Goal: Task Accomplishment & Management: Manage account settings

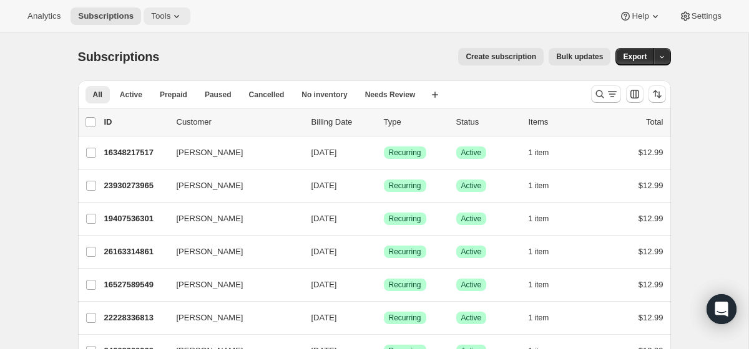
click at [170, 16] on span "Tools" at bounding box center [160, 16] width 19 height 10
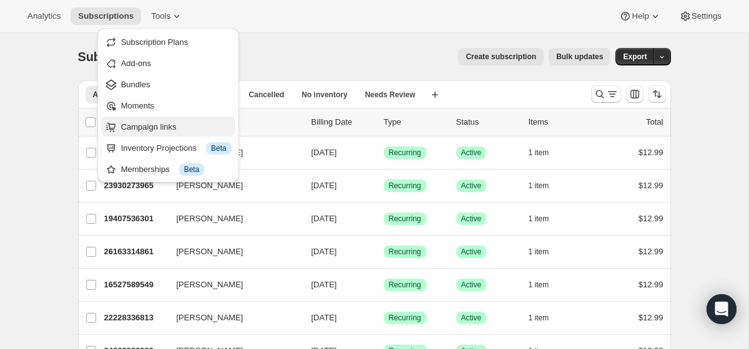
click at [175, 122] on span "Campaign links" at bounding box center [149, 126] width 56 height 9
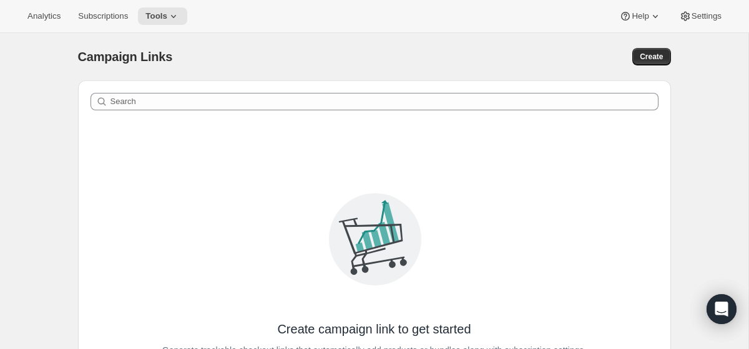
scroll to position [120, 0]
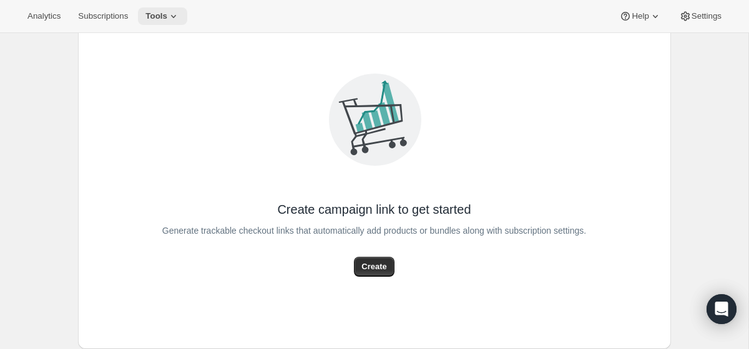
click at [175, 18] on icon at bounding box center [173, 16] width 12 height 12
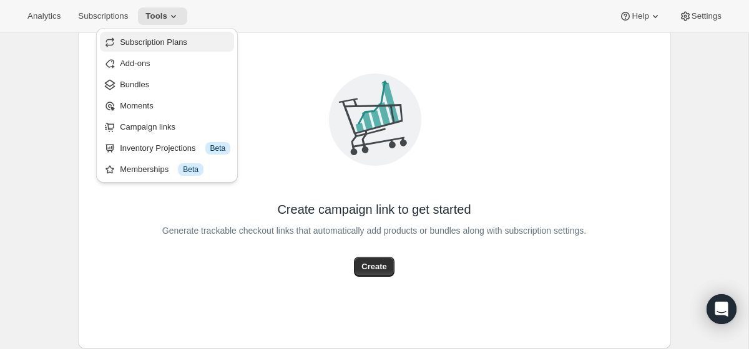
click at [168, 45] on span "Subscription Plans" at bounding box center [153, 41] width 67 height 9
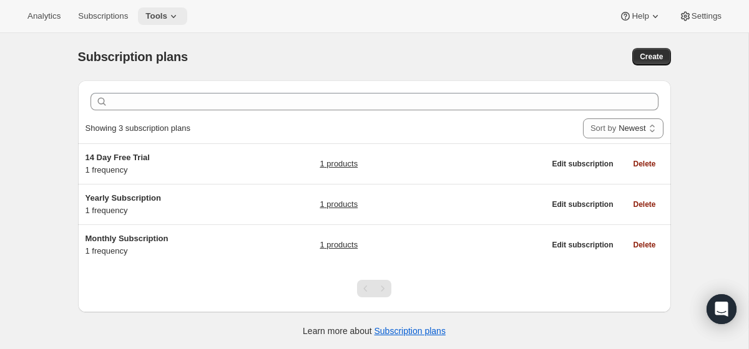
click at [175, 14] on icon at bounding box center [173, 16] width 12 height 12
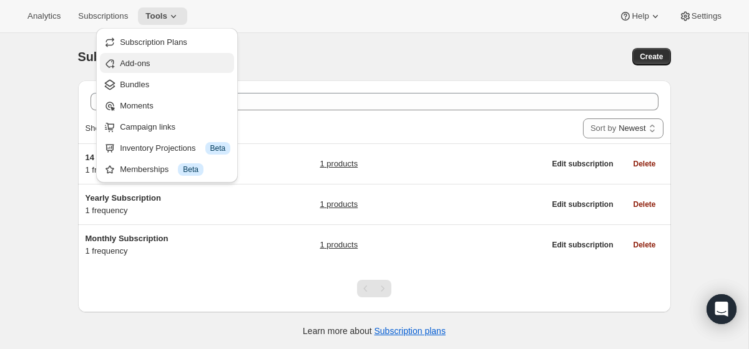
click at [158, 62] on span "Add-ons" at bounding box center [175, 63] width 110 height 12
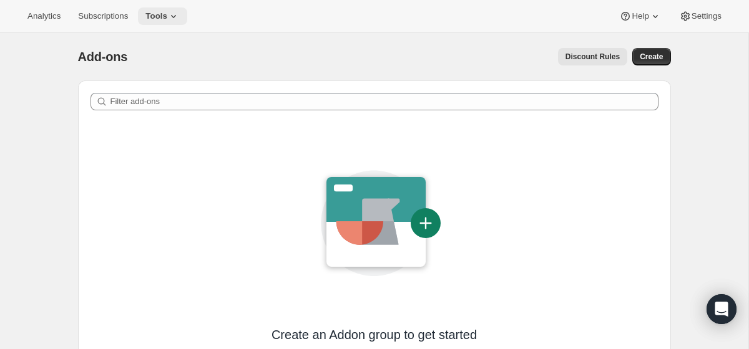
click at [171, 22] on button "Tools" at bounding box center [162, 15] width 49 height 17
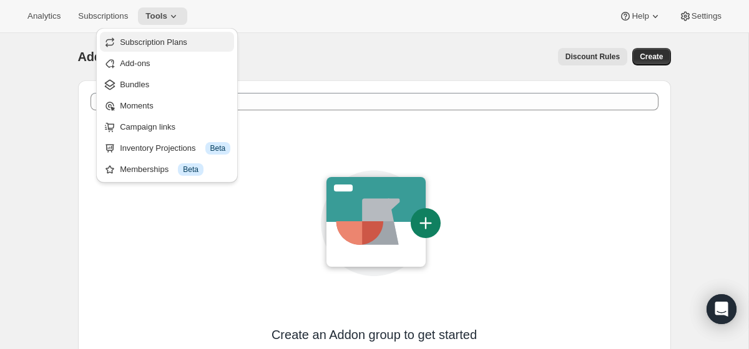
click at [165, 49] on button "Subscription Plans" at bounding box center [167, 42] width 134 height 20
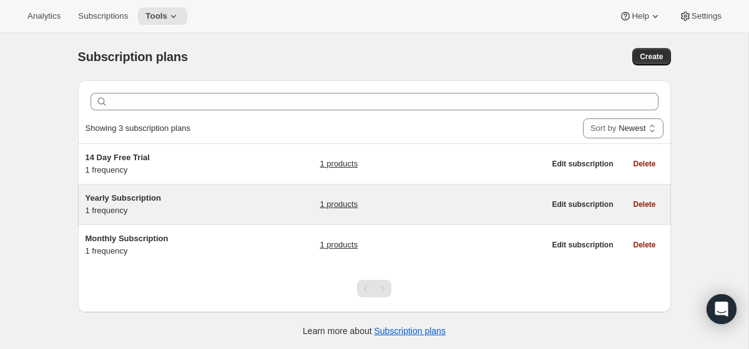
click at [119, 198] on span "Yearly Subscription" at bounding box center [122, 197] width 75 height 9
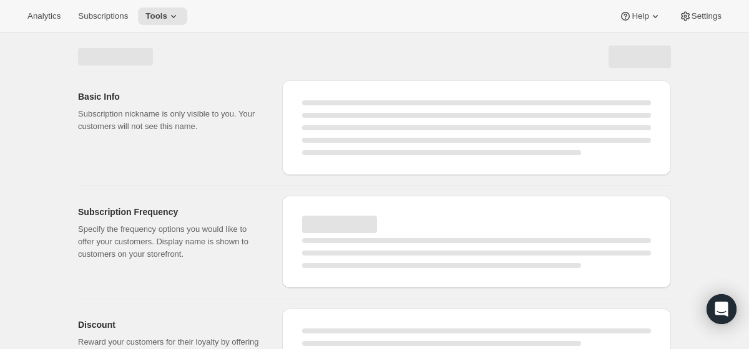
select select "WEEK"
select select "MONTH"
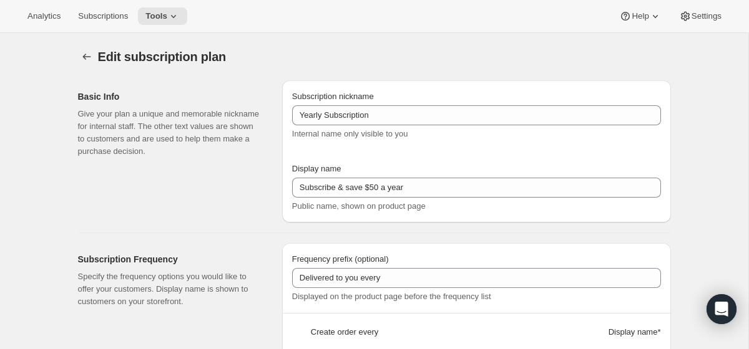
type input "Yearly Subscription"
type input "Subscribe & save $50 a year"
type input "Delivered to you every"
type input "1"
select select "YEAR"
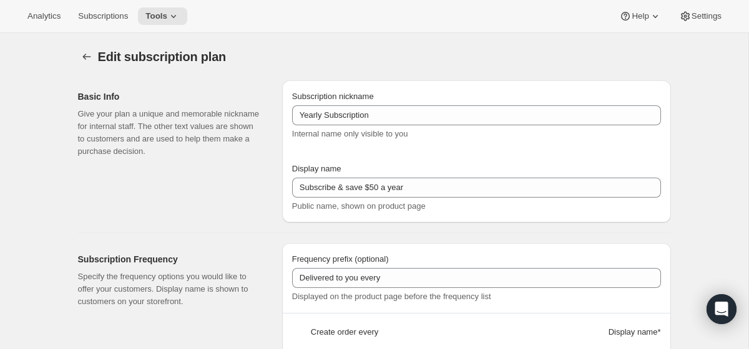
type input "Year"
type input "0.0"
select select "FIXED_AMOUNT"
type input "Save more than $50 a year with an annual plan. You can modify or cancel your su…"
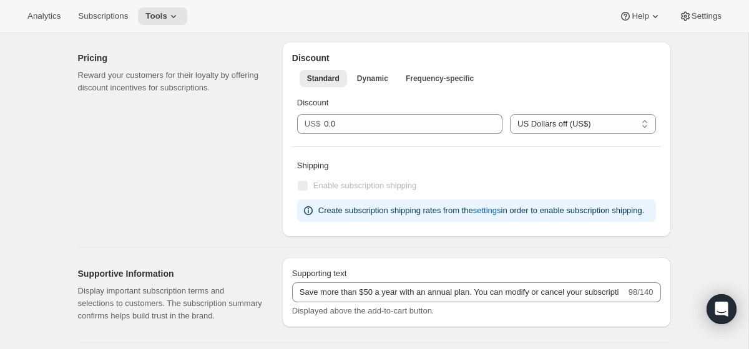
scroll to position [401, 0]
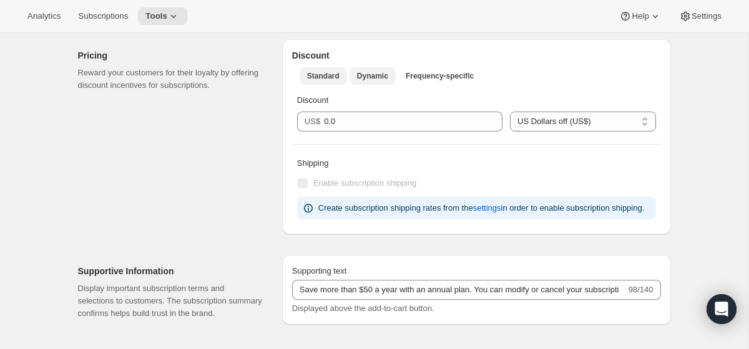
click at [368, 75] on span "Dynamic" at bounding box center [372, 76] width 31 height 10
select select "FIXED_AMOUNT"
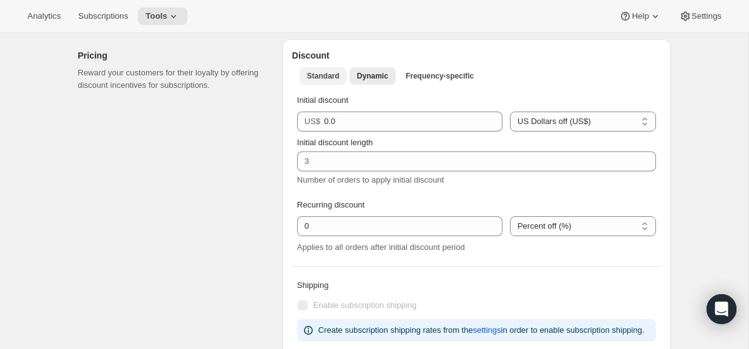
click at [326, 75] on span "Standard" at bounding box center [323, 76] width 32 height 10
select select "FIXED_AMOUNT"
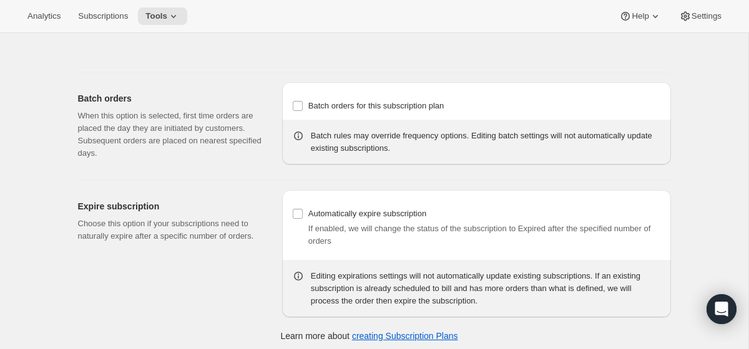
scroll to position [881, 0]
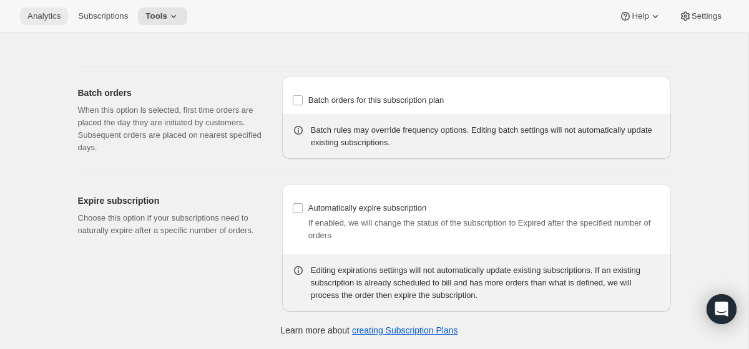
click at [36, 13] on span "Analytics" at bounding box center [43, 16] width 33 height 10
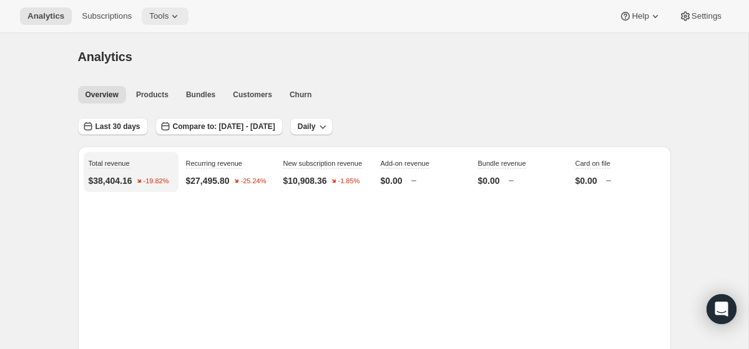
click at [165, 17] on span "Tools" at bounding box center [158, 16] width 19 height 10
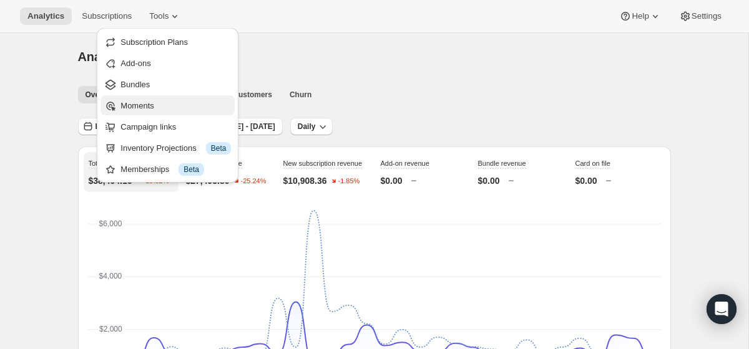
click at [172, 104] on span "Moments" at bounding box center [175, 106] width 110 height 12
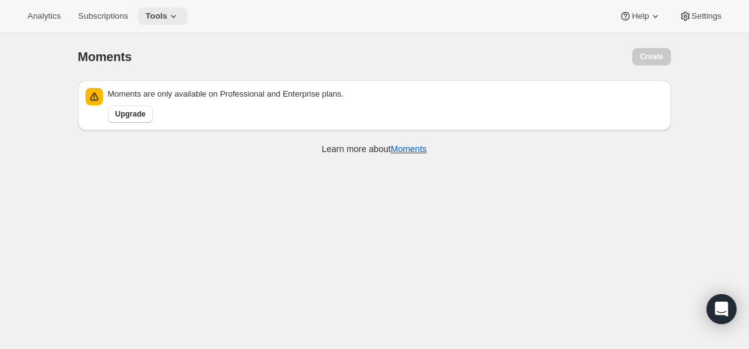
click at [163, 11] on span "Tools" at bounding box center [156, 16] width 22 height 10
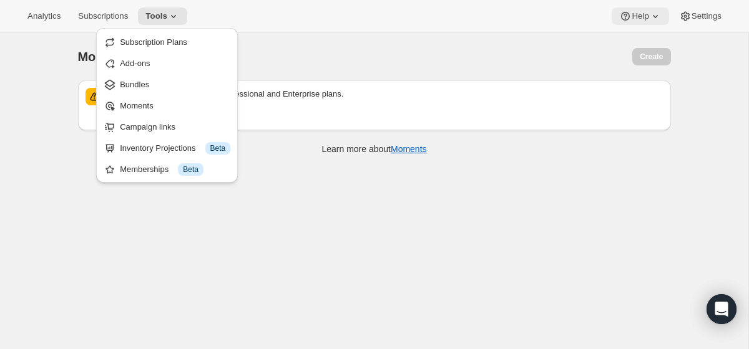
click at [649, 21] on icon at bounding box center [655, 16] width 12 height 12
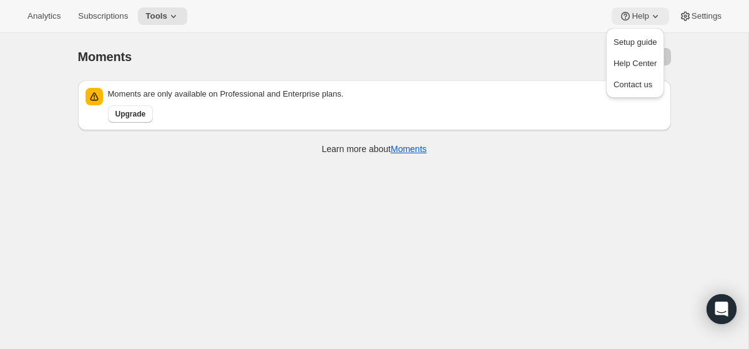
click at [649, 22] on icon at bounding box center [655, 16] width 12 height 12
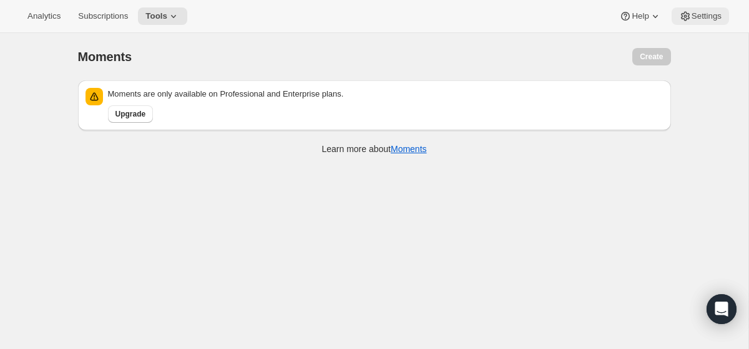
click at [696, 16] on span "Settings" at bounding box center [706, 16] width 30 height 10
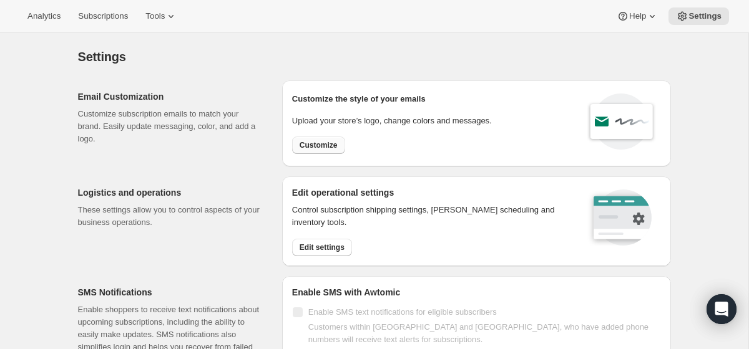
click at [332, 148] on span "Customize" at bounding box center [318, 145] width 38 height 10
select select "subscriptionMessage"
select select "5"
select select "15"
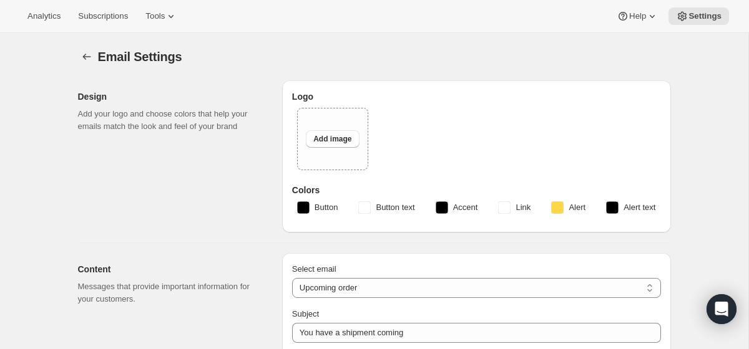
type input "Galactic Planner Renewing"
type textarea "Your Galactic Planner Subscription is renewing soon which means you will automa…"
type input "Galactic Planner"
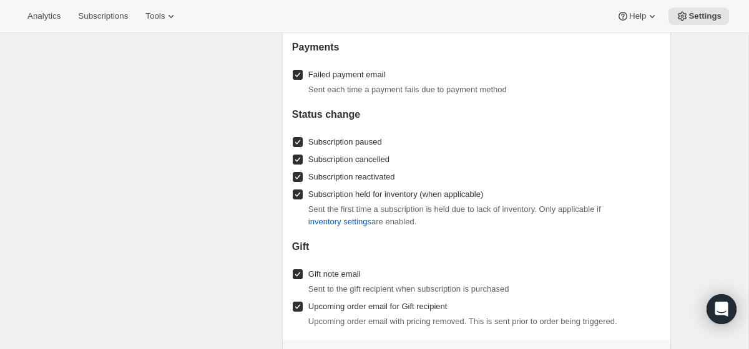
scroll to position [1911, 0]
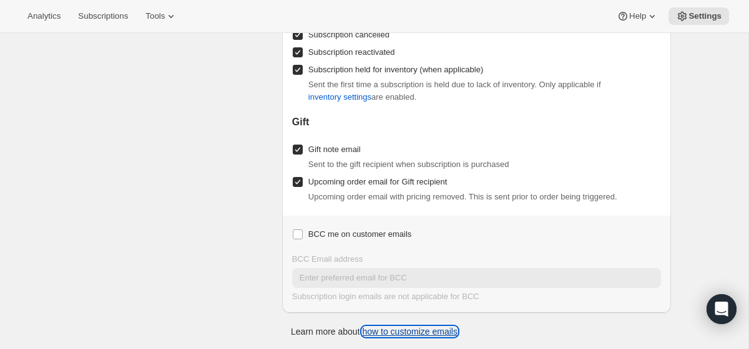
click at [399, 327] on link "how to customize emails" at bounding box center [409, 332] width 95 height 10
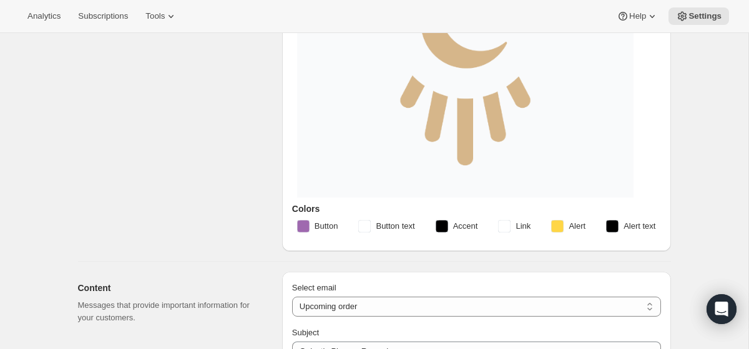
scroll to position [484, 0]
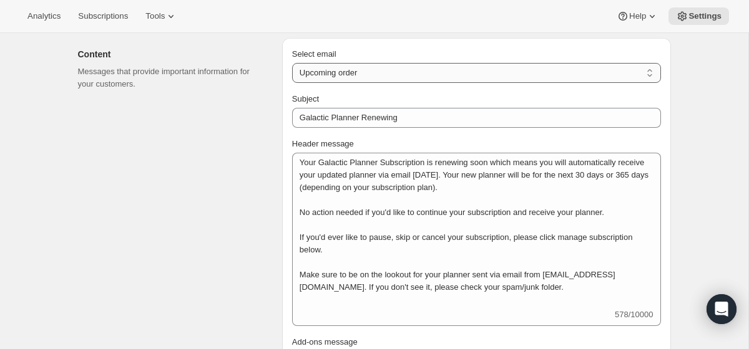
click at [350, 70] on select "New subscription Upcoming order Failed payment Delayed subscription (inventory …" at bounding box center [476, 73] width 369 height 20
select select "welcomeMessage"
click at [292, 63] on select "New subscription Upcoming order Failed payment Delayed subscription (inventory …" at bounding box center [476, 73] width 369 height 20
type input "Your new subscription"
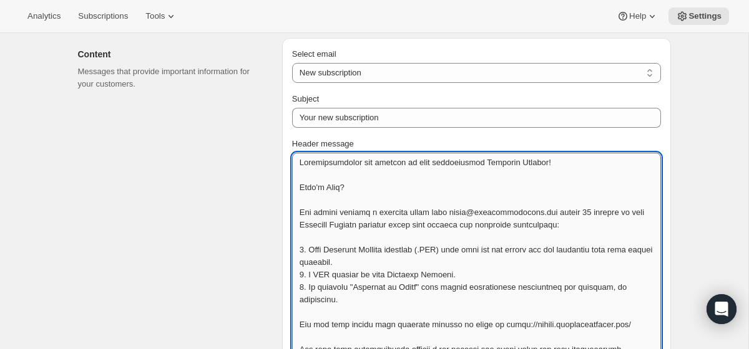
click at [371, 198] on textarea "Header message" at bounding box center [476, 312] width 369 height 318
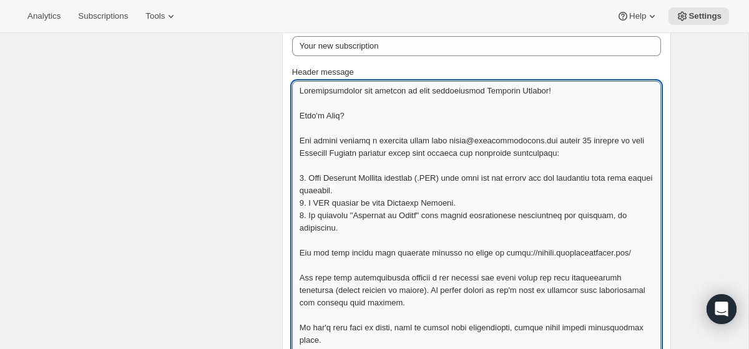
scroll to position [517, 0]
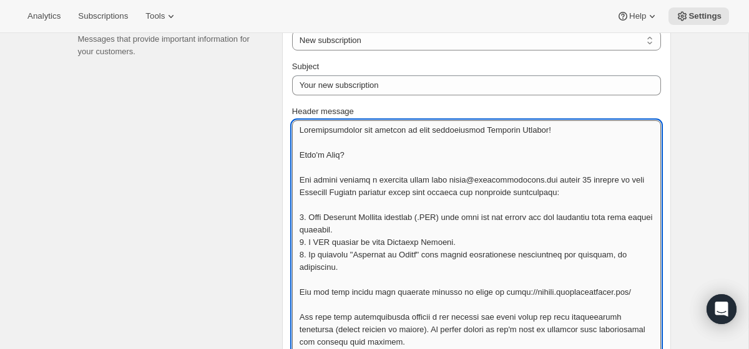
click at [450, 154] on textarea "Header message" at bounding box center [476, 279] width 369 height 318
paste textarea "Hi dear (first name) or friend, Congratulations and welcome to your personalize…"
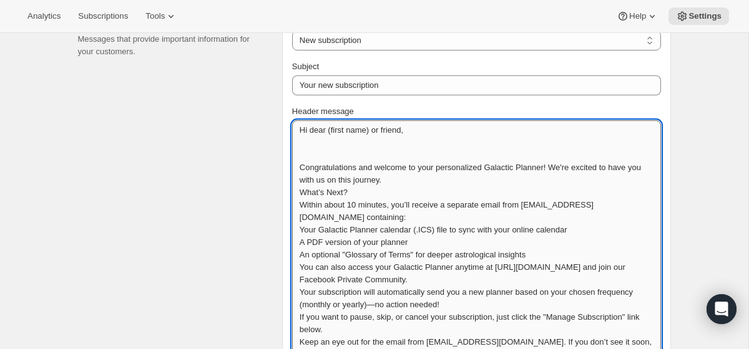
scroll to position [563, 0]
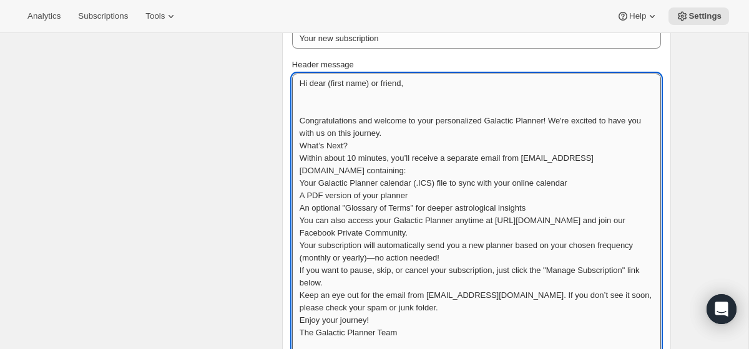
click at [299, 119] on textarea "Hi dear (first name) or friend, Congratulations and welcome to your personalize…" at bounding box center [476, 214] width 369 height 281
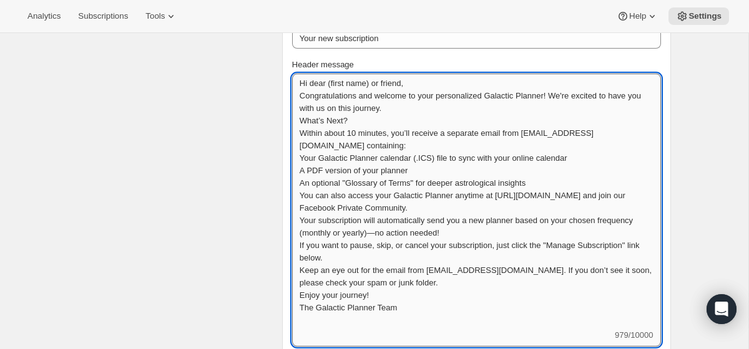
drag, startPoint x: 377, startPoint y: 79, endPoint x: 344, endPoint y: 79, distance: 33.1
click at [344, 79] on textarea "Hi dear (first name) or friend, Congratulations and welcome to your personalize…" at bounding box center [476, 202] width 369 height 256
click at [379, 85] on textarea "Hi dear friend, Congratulations and welcome to your personalized Galactic Plann…" at bounding box center [476, 202] width 369 height 256
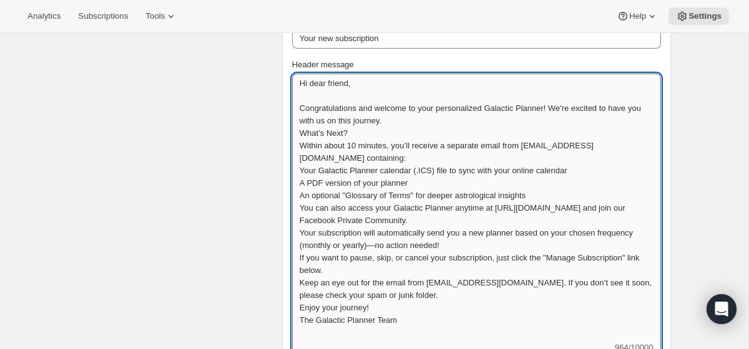
click at [439, 120] on textarea "Hi dear friend, Congratulations and welcome to your personalized Galactic Plann…" at bounding box center [476, 208] width 369 height 268
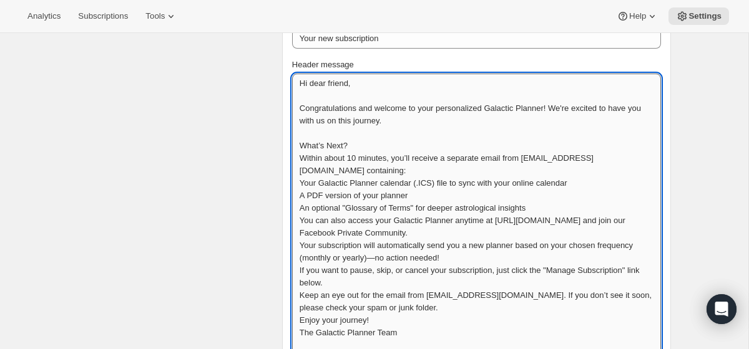
click at [482, 109] on textarea "Hi dear friend, Congratulations and welcome to your personalized Galactic Plann…" at bounding box center [476, 214] width 369 height 281
click at [472, 108] on textarea "Hi dear friend, Congratulations and welcome to your personalized Galactic Plann…" at bounding box center [476, 214] width 369 height 281
click at [475, 123] on textarea "Hi dear friend, Congratulations and welcome to your personnalized Galactic Plan…" at bounding box center [476, 214] width 369 height 281
type textarea "Hi dear friend, Congratulations and welcome to your personnalized Galactic Plan…"
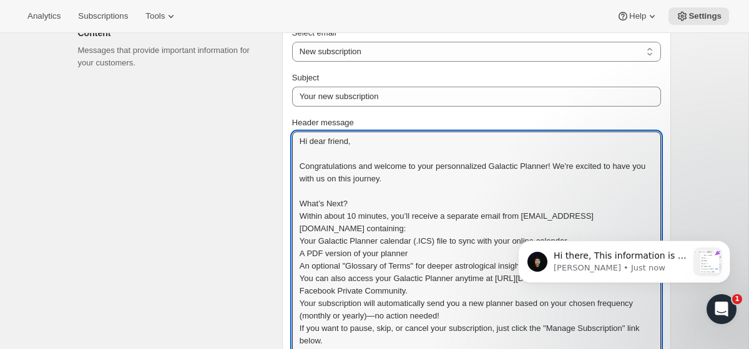
scroll to position [502, 0]
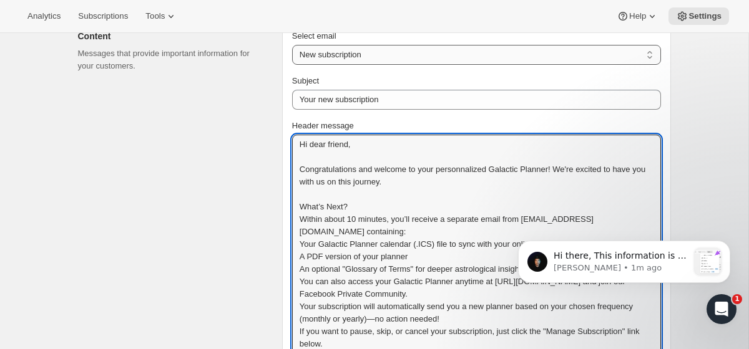
click at [387, 56] on select "New subscription Upcoming order Failed payment Delayed subscription (inventory …" at bounding box center [476, 55] width 369 height 20
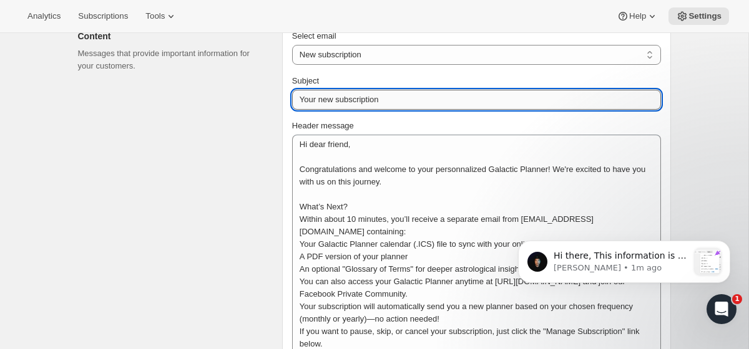
click at [389, 99] on input "Your new subscription" at bounding box center [476, 100] width 369 height 20
paste input "Galactic Planner is on Its Way!"
type input "Your Galactic Planner is on Its Way!"
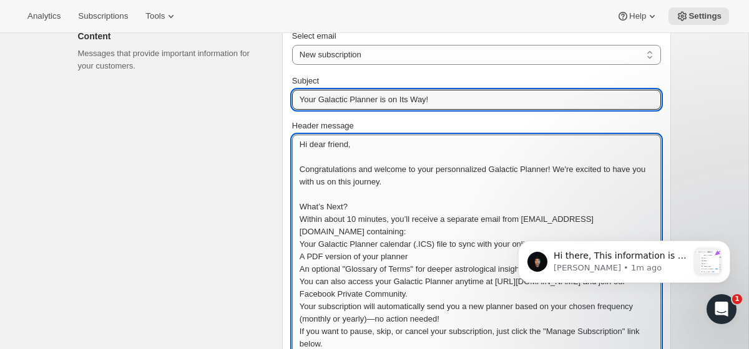
click at [380, 211] on textarea "Hi dear friend, Congratulations and welcome to your personnalized Galactic Plan…" at bounding box center [476, 275] width 369 height 281
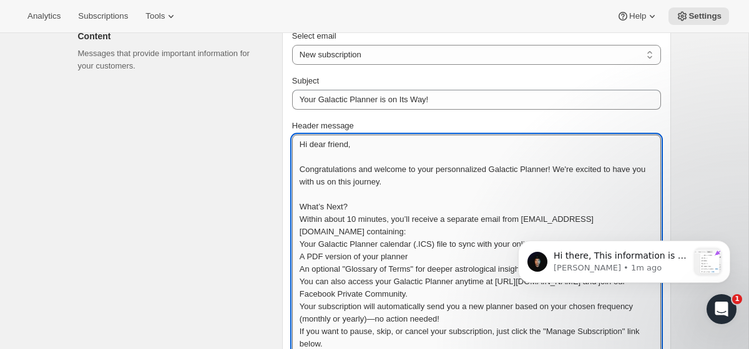
click at [474, 168] on textarea "Hi dear friend, Congratulations and welcome to your personnalized Galactic Plan…" at bounding box center [476, 275] width 369 height 281
click at [407, 218] on textarea "Hi dear friend, Congratulations and welcome to your personalized Galactic Plann…" at bounding box center [476, 275] width 369 height 281
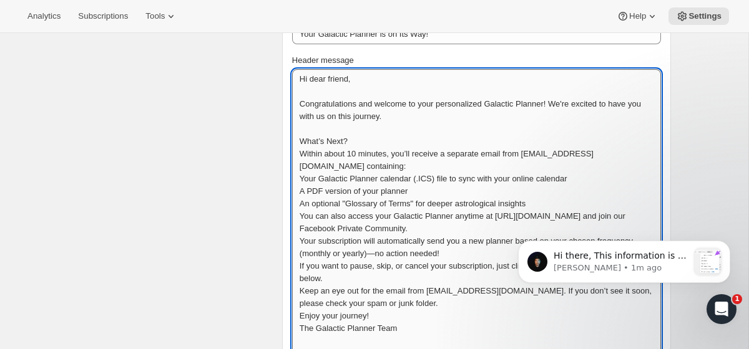
scroll to position [581, 0]
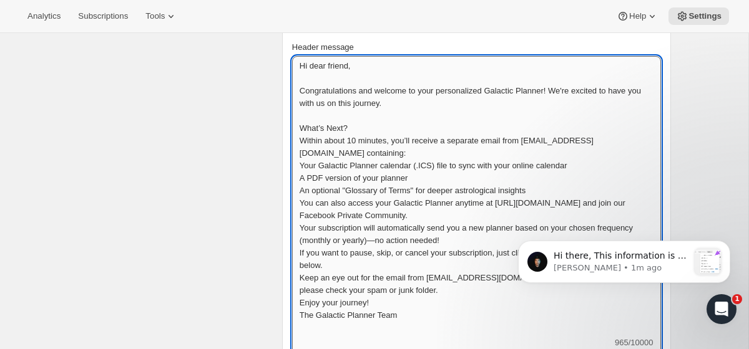
click at [300, 139] on textarea "Hi dear friend, Congratulations and welcome to your personalized Galactic Plann…" at bounding box center [476, 196] width 369 height 281
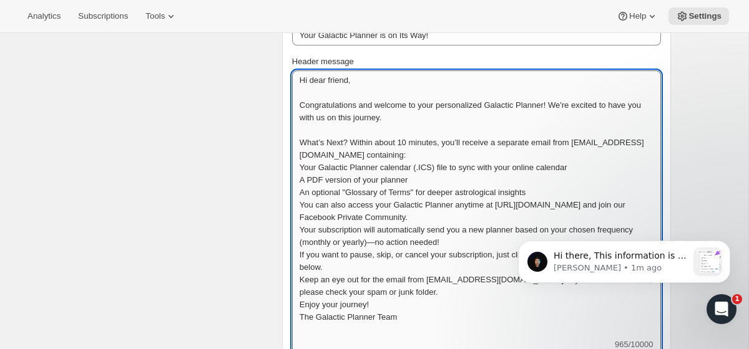
scroll to position [581, 0]
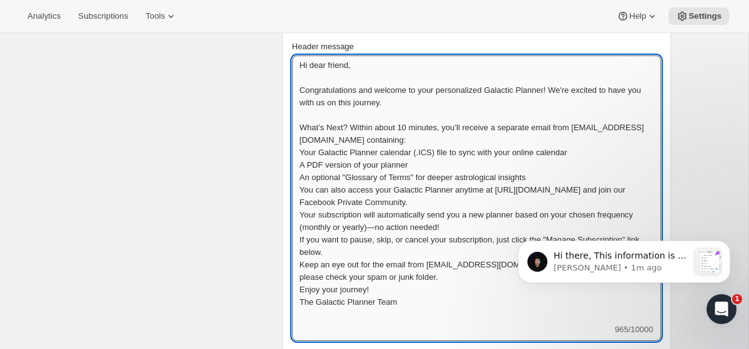
click at [477, 134] on textarea "Hi dear friend, Congratulations and welcome to your personalized Galactic Plann…" at bounding box center [476, 190] width 369 height 268
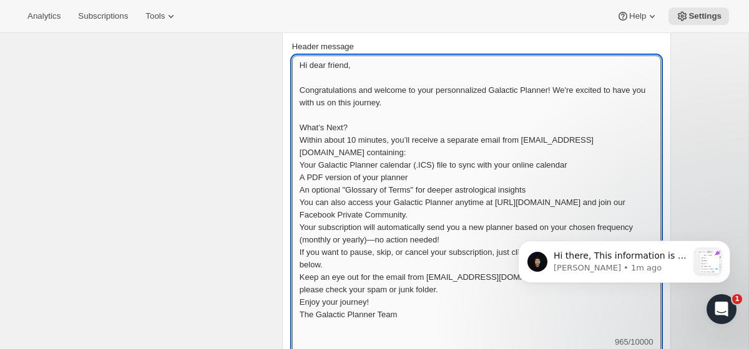
type textarea "Hi dear friend, Congratulations and welcome to your personnalized Galactic Plan…"
type input "Your new subscription"
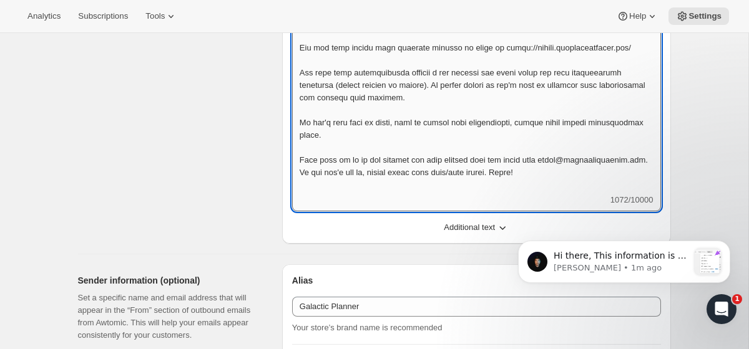
scroll to position [843, 0]
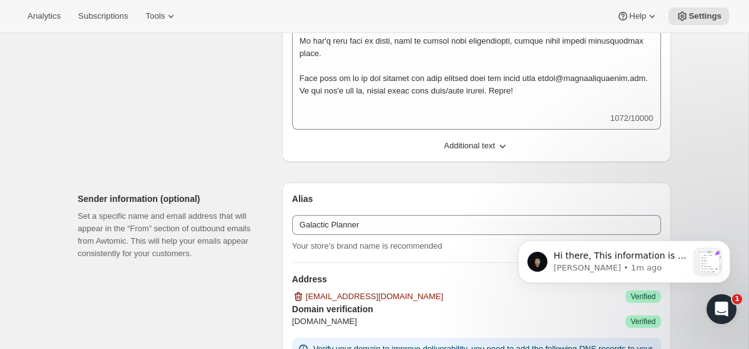
click at [495, 147] on span "Additional text" at bounding box center [469, 146] width 51 height 12
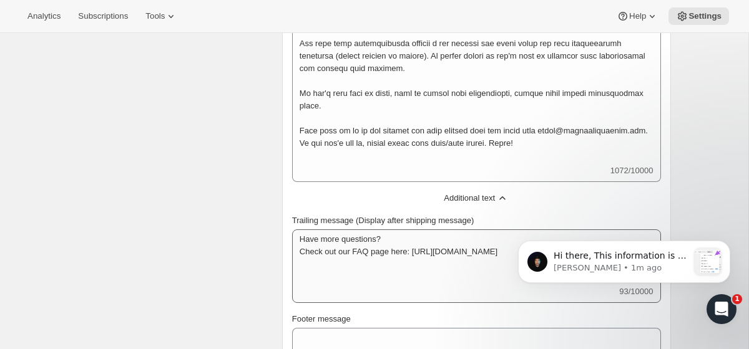
scroll to position [677, 0]
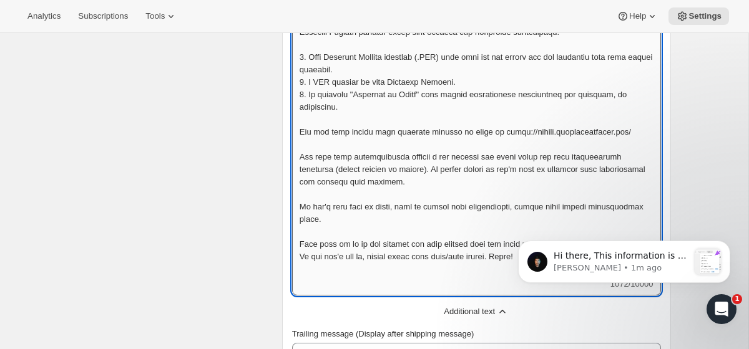
click at [428, 182] on textarea "Header message" at bounding box center [476, 119] width 369 height 318
paste textarea "Hi dear (friend, Congratulations and welcome to your personalized Galactic Plan…"
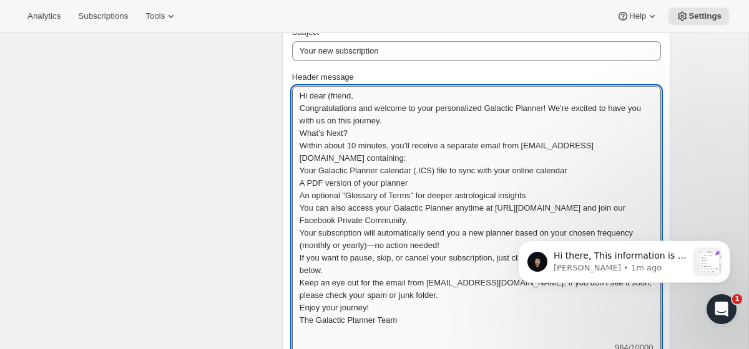
scroll to position [543, 0]
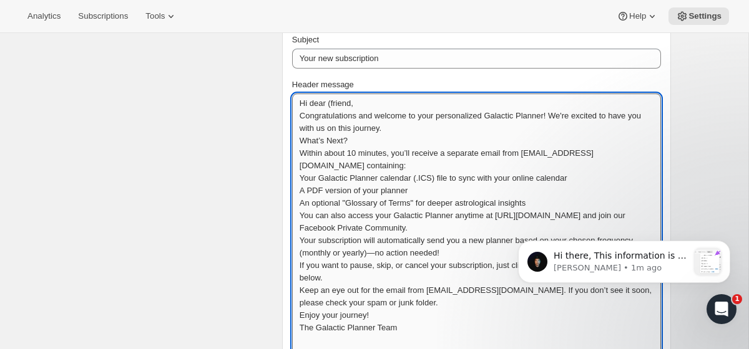
click at [333, 104] on textarea "Hi dear (friend, Congratulations and welcome to your personalized Galactic Plan…" at bounding box center [476, 222] width 369 height 256
click at [372, 101] on textarea "Hi dear friend, Congratulations and welcome to your personalized Galactic Plann…" at bounding box center [476, 222] width 369 height 256
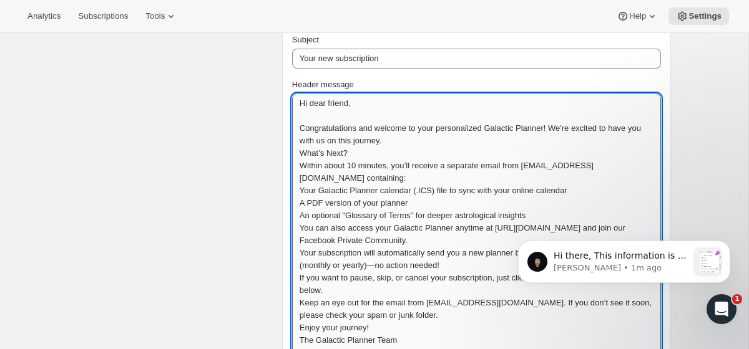
click at [431, 130] on textarea "Hi dear friend, Congratulations and welcome to your personalized Galactic Plann…" at bounding box center [476, 228] width 369 height 268
click at [430, 141] on textarea "Hi dear friend, Congratulations and welcome to your personalized Galactic Plann…" at bounding box center [476, 228] width 369 height 268
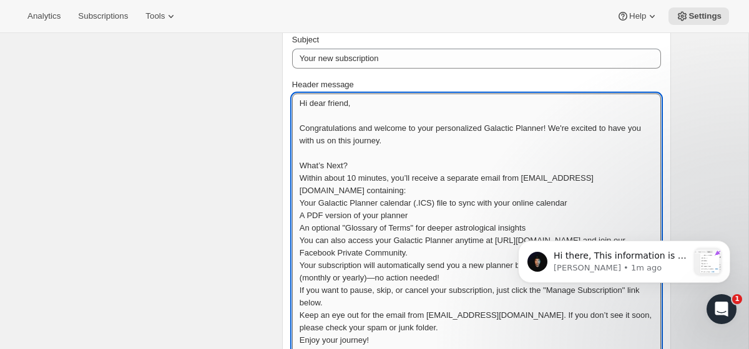
click at [300, 203] on textarea "Hi dear friend, Congratulations and welcome to your personalized Galactic Plann…" at bounding box center [476, 234] width 369 height 281
click at [298, 240] on textarea "Hi dear friend, Congratulations and welcome to your personalized Galactic Plann…" at bounding box center [476, 234] width 369 height 281
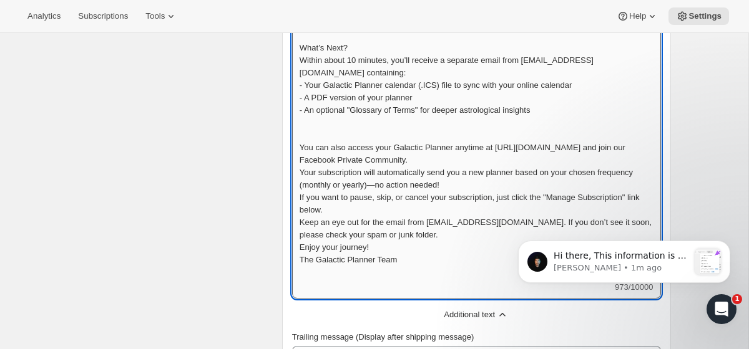
scroll to position [663, 0]
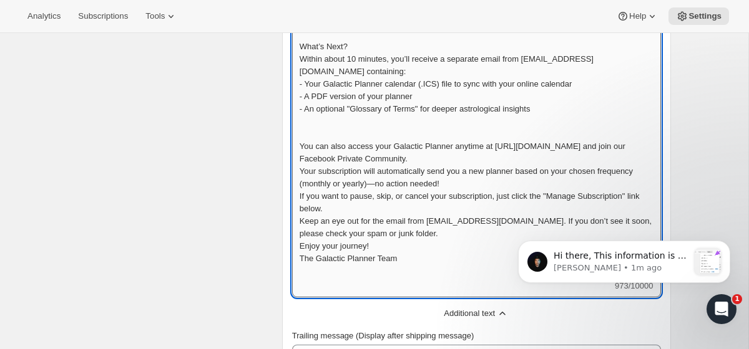
click at [472, 158] on textarea "Hi dear friend, Congratulations and welcome to your personalized Galactic Plann…" at bounding box center [476, 127] width 369 height 306
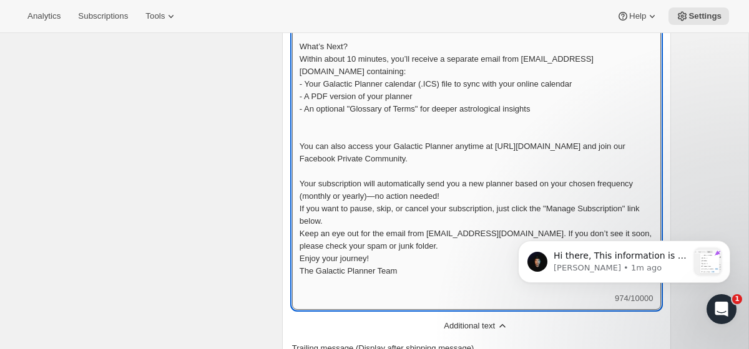
click at [470, 160] on textarea "Hi dear friend, Congratulations and welcome to your personalized Galactic Plann…" at bounding box center [476, 133] width 369 height 318
paste textarea "[URL][DOMAIN_NAME]"
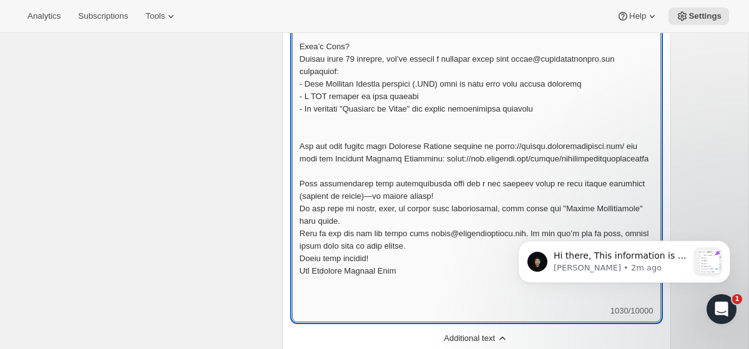
click at [508, 207] on textarea "Header message" at bounding box center [476, 139] width 369 height 331
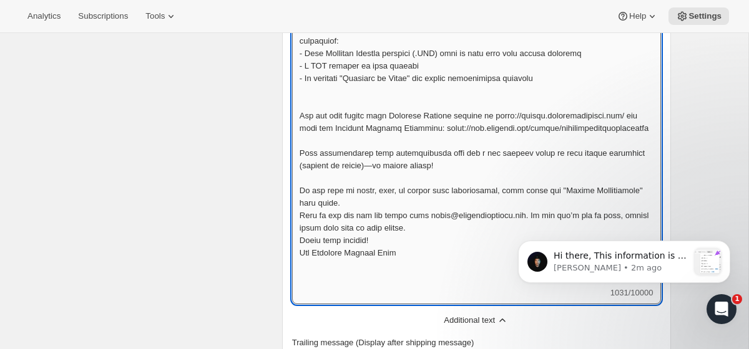
scroll to position [749, 0]
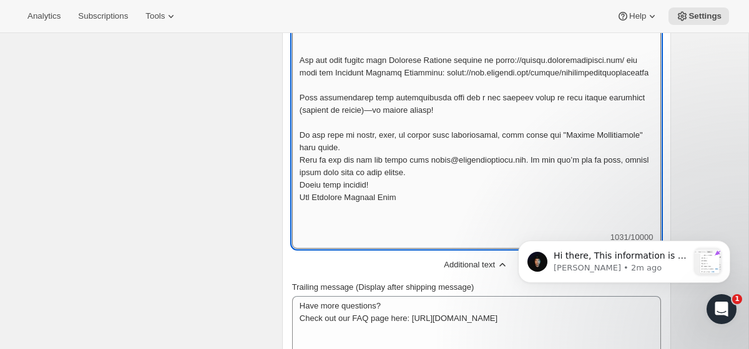
click at [490, 155] on textarea "Header message" at bounding box center [476, 59] width 369 height 343
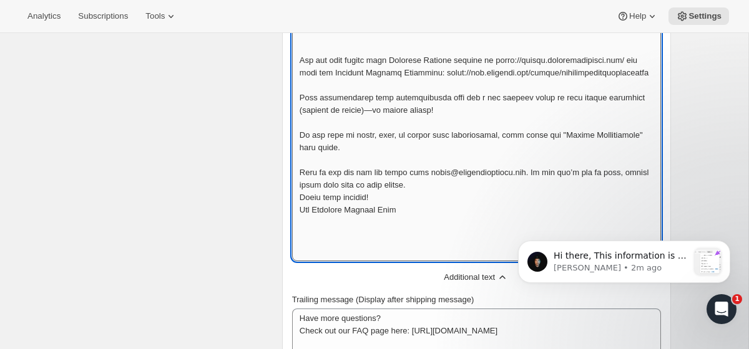
click at [481, 200] on textarea "Header message" at bounding box center [476, 66] width 369 height 356
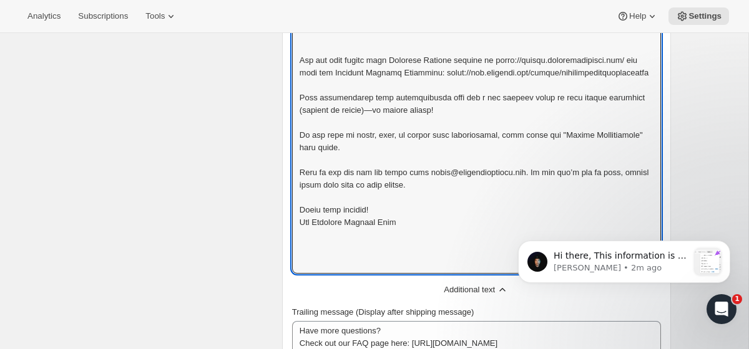
type textarea "Lo ipsu dolors, Ametconsectetur adi elitsed do eius temporincidi Utlabore Etdol…"
click at [354, 260] on div "1033/10000 Hi dear friendundefined Congratulations and welcome to your personal…" at bounding box center [476, 81] width 369 height 386
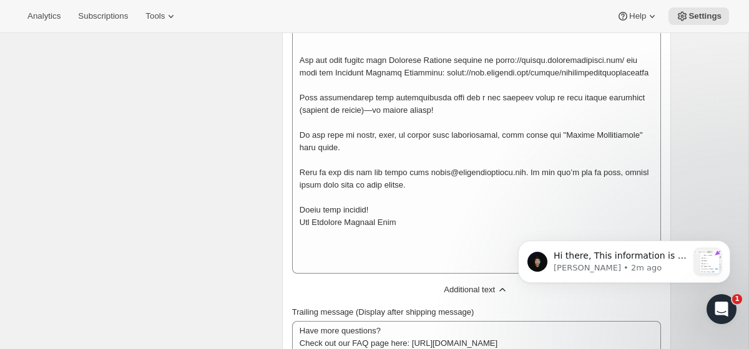
click at [354, 260] on div "1033/10000 Hi dear friendundefined Congratulations and welcome to your personal…" at bounding box center [476, 81] width 369 height 386
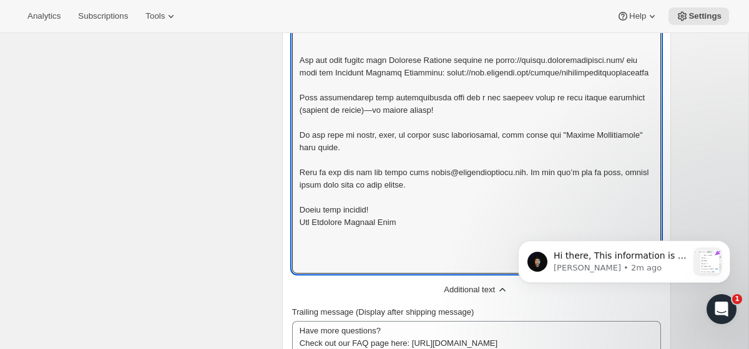
drag, startPoint x: 417, startPoint y: 237, endPoint x: 417, endPoint y: 276, distance: 38.7
click at [417, 276] on div "Subject Your new subscription Header message 1033/10000 Hi dear friendundefined…" at bounding box center [476, 160] width 369 height 665
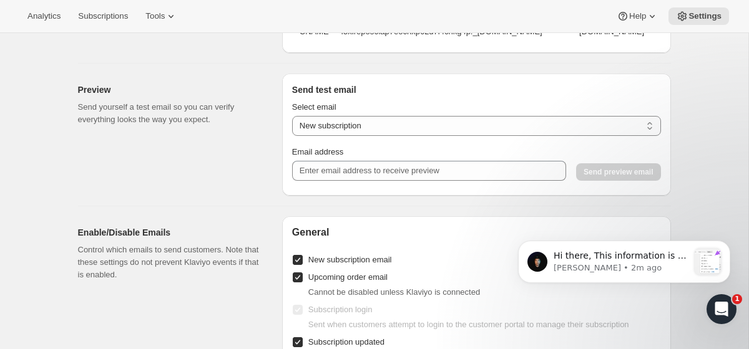
scroll to position [1570, 0]
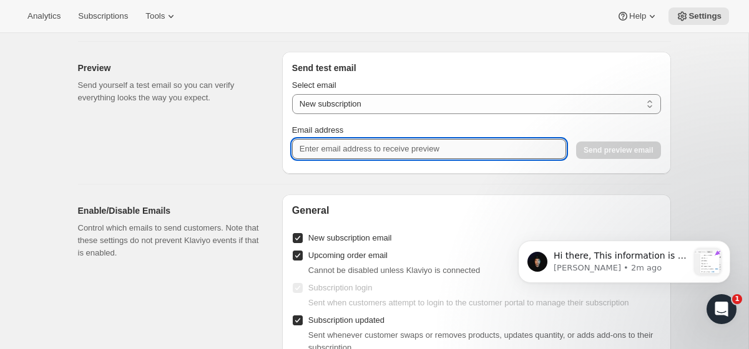
click at [479, 155] on input "Email address" at bounding box center [429, 149] width 274 height 20
type input "[EMAIL_ADDRESS][PERSON_NAME][DOMAIN_NAME]"
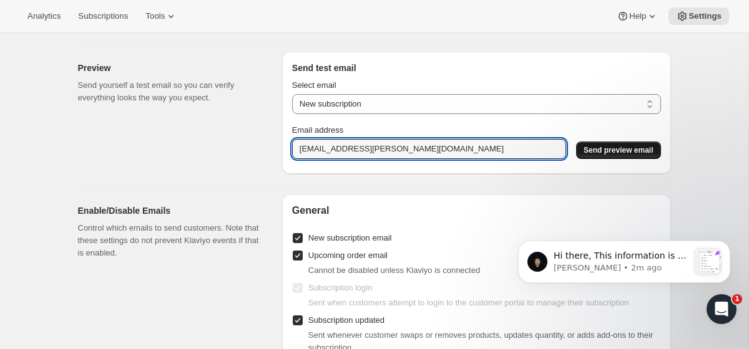
click at [600, 142] on button "Send preview email" at bounding box center [618, 150] width 84 height 17
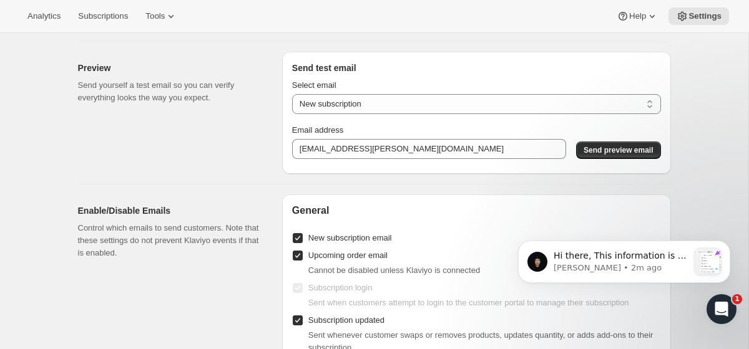
click at [216, 165] on div "Preview Send yourself a test email so you can verify everything looks the way y…" at bounding box center [175, 113] width 194 height 122
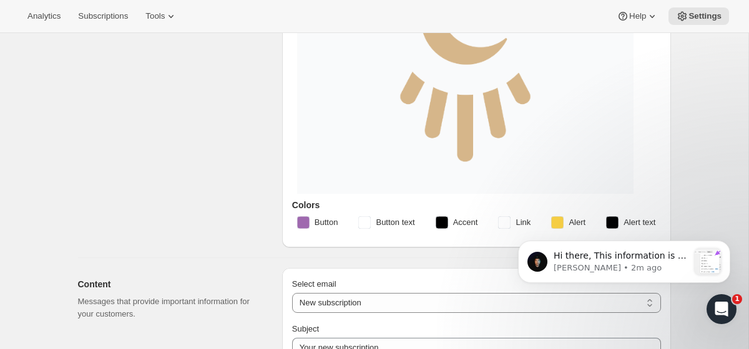
scroll to position [300, 0]
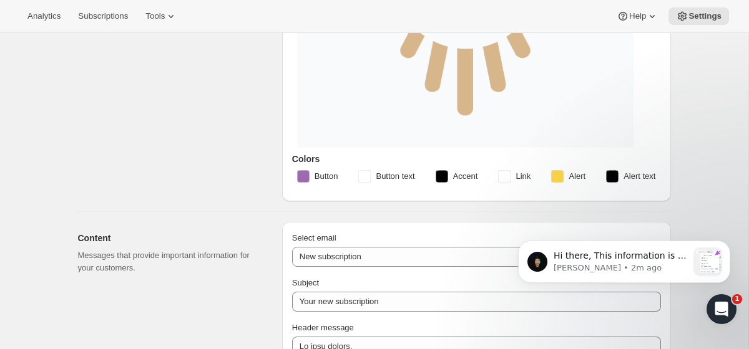
click at [325, 179] on span "Button" at bounding box center [326, 176] width 24 height 12
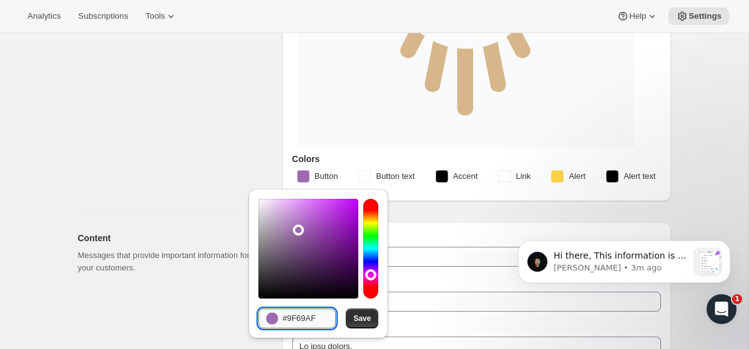
click at [295, 319] on input "#9F69AF" at bounding box center [309, 319] width 54 height 20
paste input "40506a"
click at [351, 316] on button "Save" at bounding box center [362, 319] width 32 height 20
click at [311, 319] on input "40506a" at bounding box center [309, 319] width 54 height 20
paste input "#40506A"
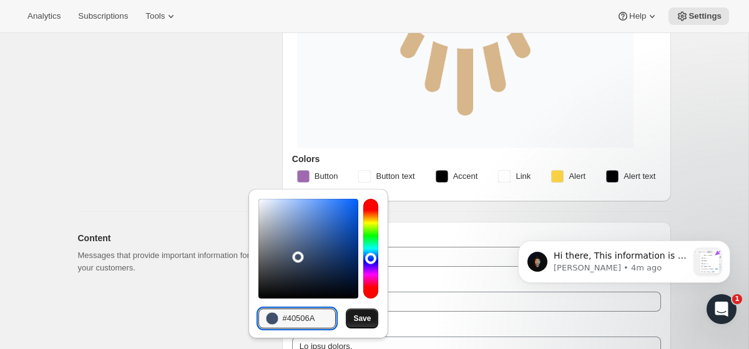
type input "#40506A"
click at [358, 318] on span "Save" at bounding box center [361, 319] width 17 height 10
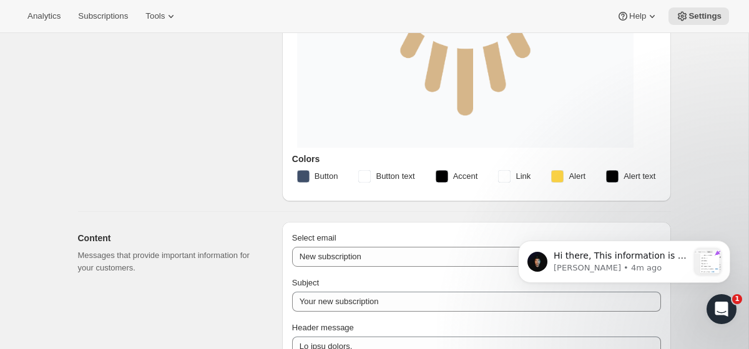
click at [555, 180] on rect "button" at bounding box center [557, 176] width 12 height 12
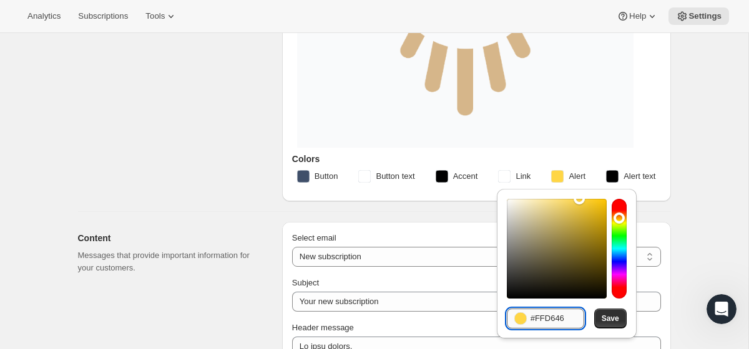
click at [554, 318] on input "#FFD646" at bounding box center [557, 319] width 54 height 20
paste input "d7b68b"
click at [620, 317] on button "Save" at bounding box center [610, 319] width 32 height 20
click at [572, 312] on input "d7b68b" at bounding box center [557, 319] width 54 height 20
click at [529, 318] on div "d7b68b" at bounding box center [545, 319] width 77 height 20
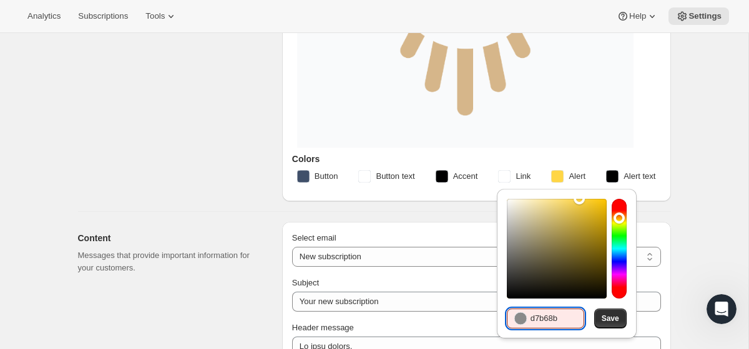
type input "d7b68"
type input "3"
paste input "d7b68b"
type input "3d7b6"
paste input "d7b68b"
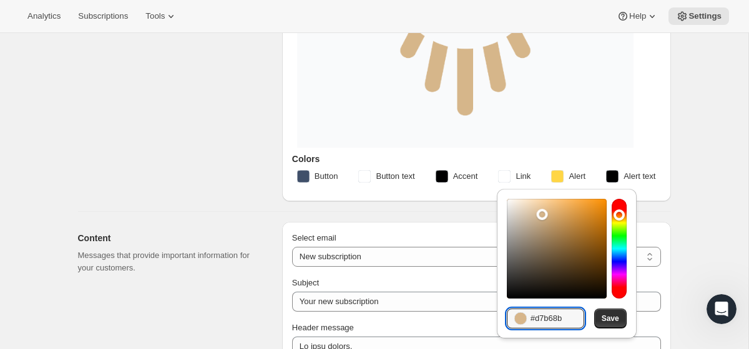
type input "#d7b68b"
click at [613, 308] on div "Hexadecimal value #d7b68b Save" at bounding box center [567, 264] width 120 height 130
click at [613, 315] on span "Save" at bounding box center [609, 319] width 17 height 10
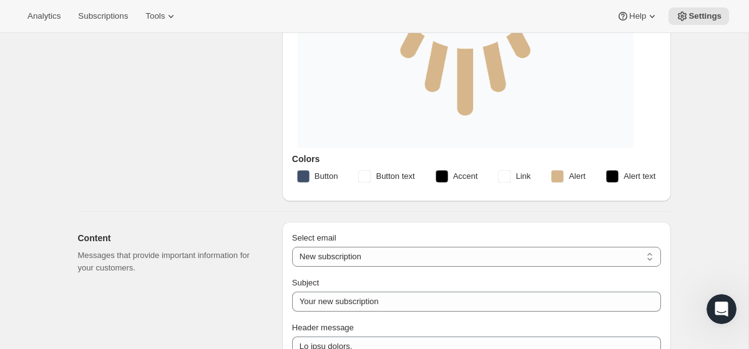
click at [515, 174] on span "Link" at bounding box center [522, 176] width 15 height 12
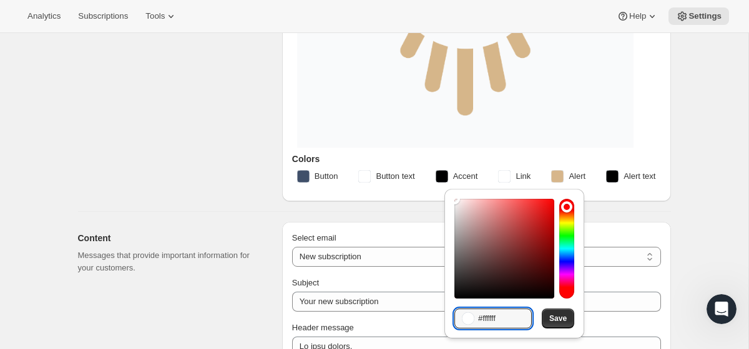
drag, startPoint x: 513, startPoint y: 320, endPoint x: 469, endPoint y: 320, distance: 44.9
click at [469, 320] on div "#ffffff" at bounding box center [492, 319] width 77 height 20
paste input "d7b68b"
click at [476, 320] on div "d7b68b" at bounding box center [492, 319] width 77 height 20
paste input "d7b68b"
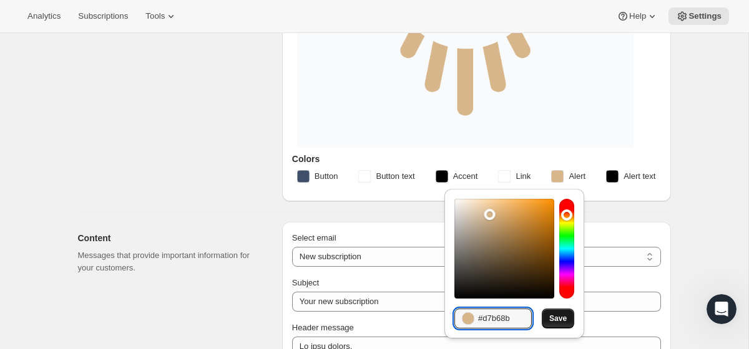
type input "#d7b68b"
click at [561, 313] on button "Save" at bounding box center [558, 319] width 32 height 20
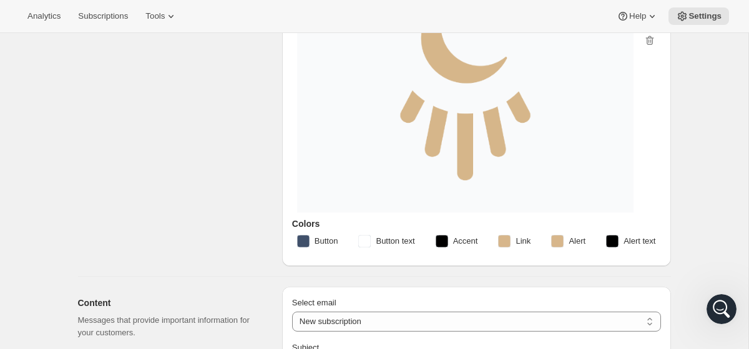
scroll to position [236, 0]
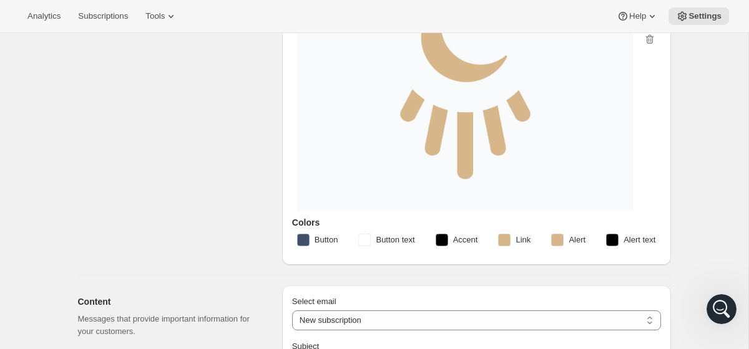
click at [442, 239] on rect "button" at bounding box center [441, 240] width 12 height 12
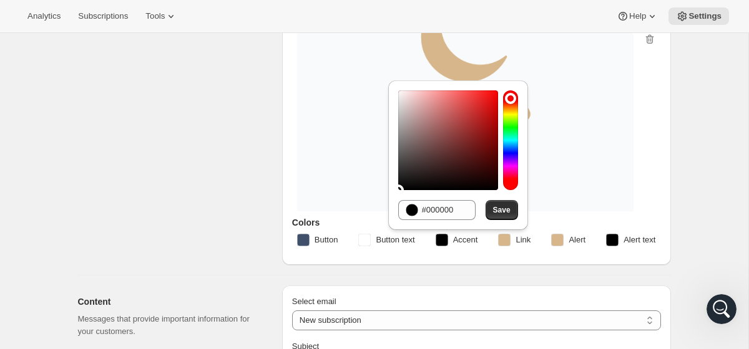
click at [306, 234] on rect "button" at bounding box center [303, 240] width 12 height 12
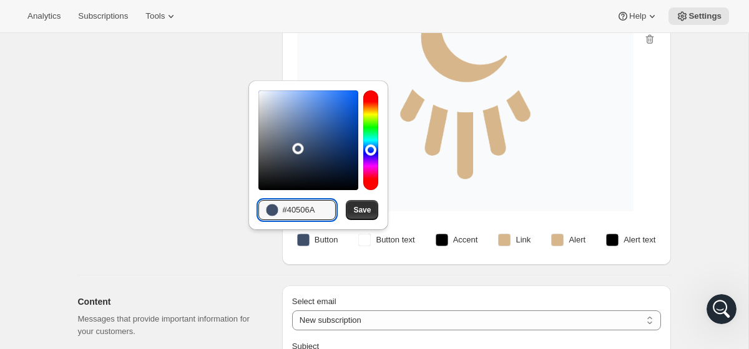
drag, startPoint x: 329, startPoint y: 212, endPoint x: 278, endPoint y: 213, distance: 50.5
click at [277, 212] on div "#40506A" at bounding box center [296, 210] width 77 height 20
click at [438, 240] on rect "button" at bounding box center [441, 240] width 12 height 12
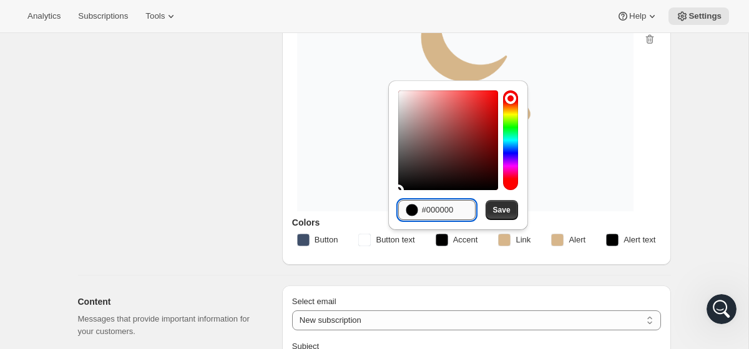
click at [452, 210] on input "#000000" at bounding box center [449, 210] width 54 height 20
paste input "40506A"
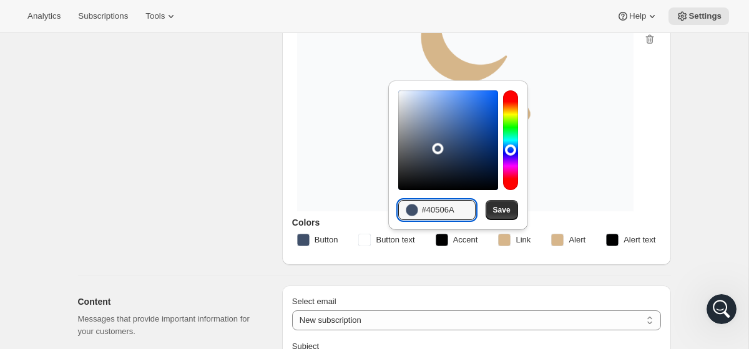
type input "#40506A"
click at [625, 234] on span "Alert text" at bounding box center [639, 240] width 32 height 12
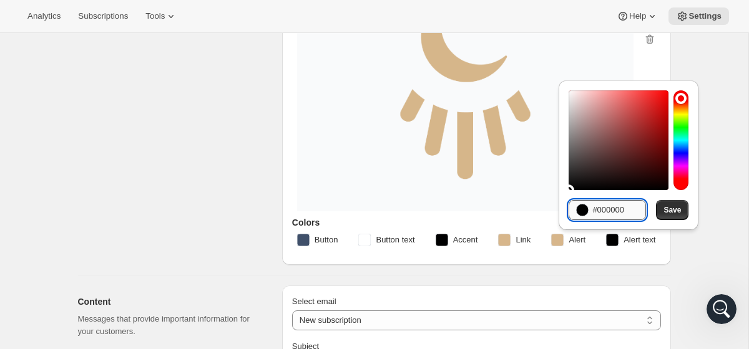
click at [628, 215] on input "#000000" at bounding box center [619, 210] width 54 height 20
paste input "40506A"
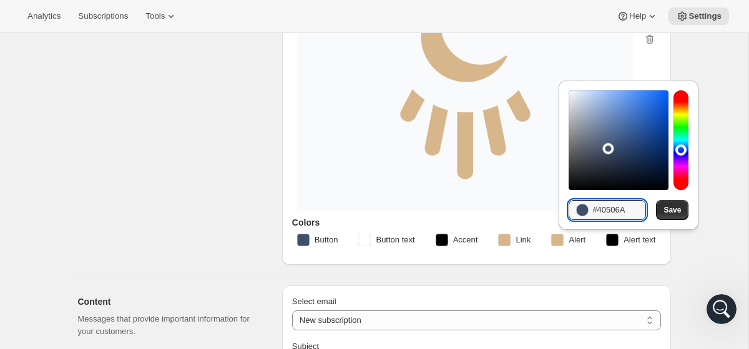
type input "#40506A"
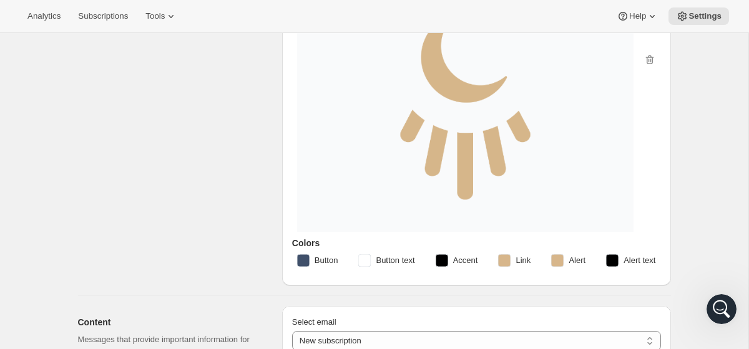
scroll to position [216, 0]
click at [365, 261] on rect "button" at bounding box center [364, 260] width 12 height 12
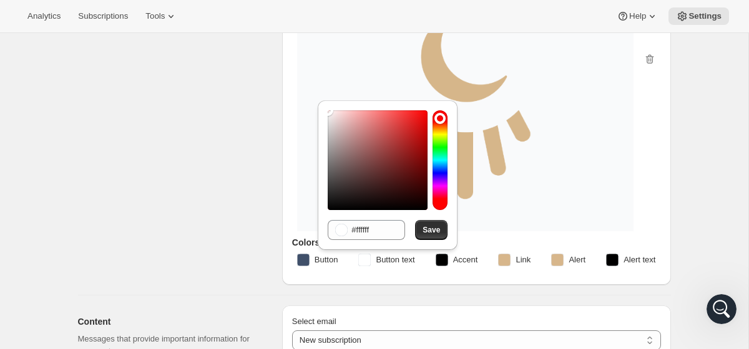
click at [195, 244] on div "Design Add your logo and choose colors that help your emails match the look and…" at bounding box center [175, 74] width 194 height 421
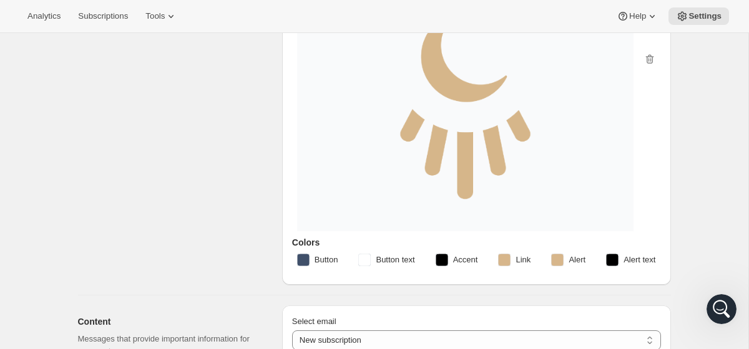
click at [436, 261] on rect "button" at bounding box center [441, 260] width 12 height 12
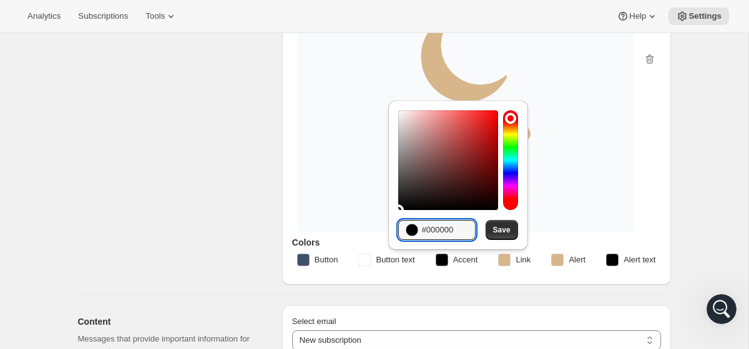
drag, startPoint x: 464, startPoint y: 230, endPoint x: 417, endPoint y: 230, distance: 47.4
click at [417, 230] on div "#000000" at bounding box center [436, 230] width 77 height 20
paste input "40506A"
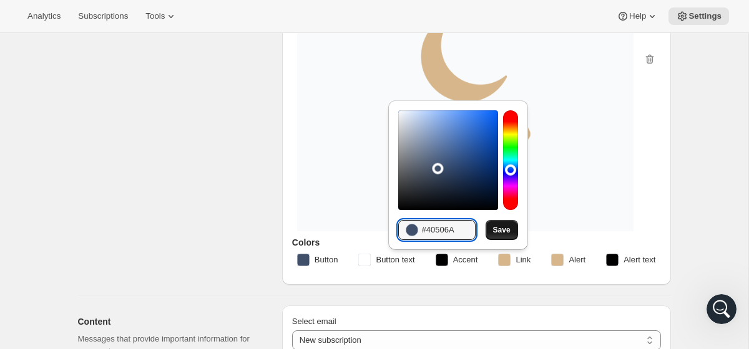
type input "#40506A"
click at [498, 227] on span "Save" at bounding box center [501, 230] width 17 height 10
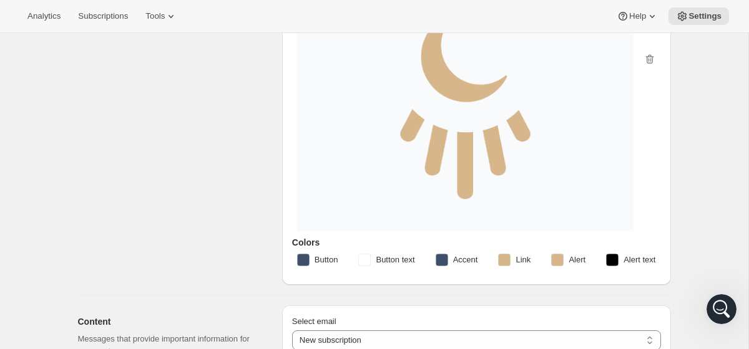
click at [644, 262] on span "Alert text" at bounding box center [639, 260] width 32 height 12
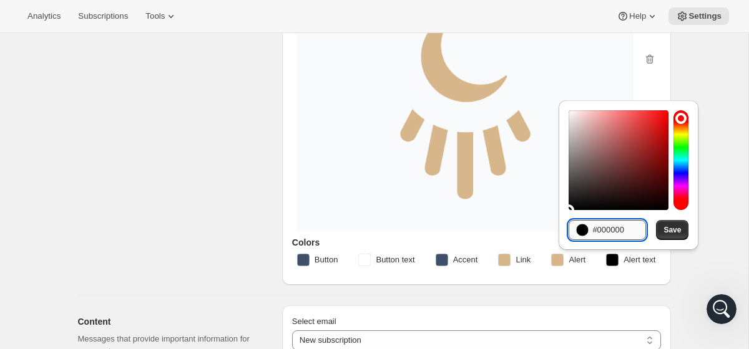
click at [620, 228] on input "#000000" at bounding box center [619, 230] width 54 height 20
paste input "40506A"
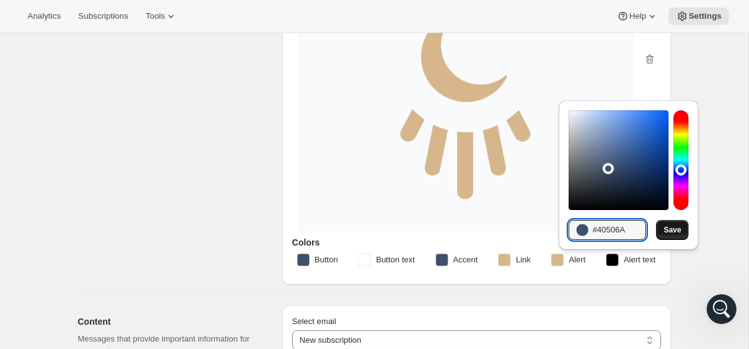
type input "#40506A"
click at [678, 229] on span "Save" at bounding box center [671, 230] width 17 height 10
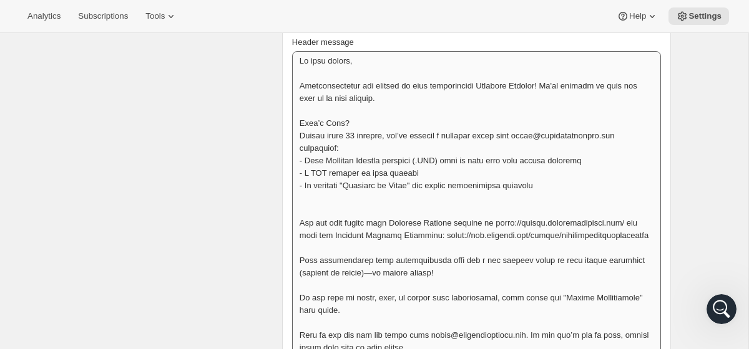
scroll to position [603, 0]
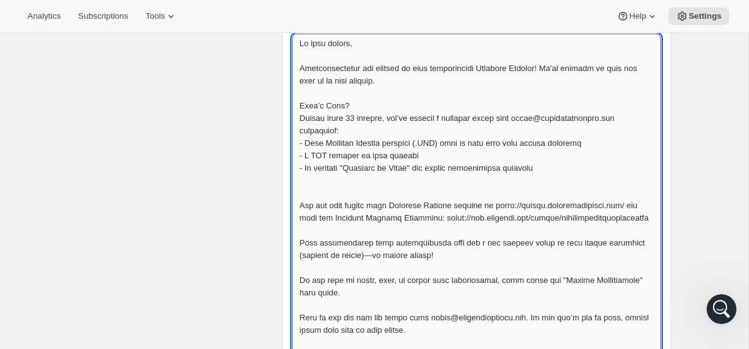
click at [410, 181] on textarea "Header message" at bounding box center [476, 218] width 369 height 368
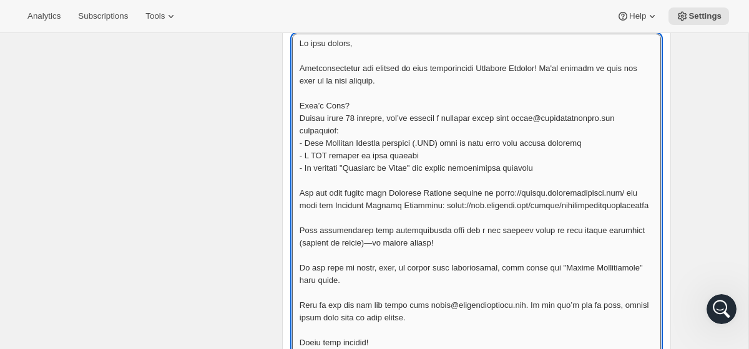
scroll to position [0, 0]
drag, startPoint x: 537, startPoint y: 217, endPoint x: 296, endPoint y: 223, distance: 240.9
click at [298, 223] on textarea "Header message" at bounding box center [476, 212] width 369 height 356
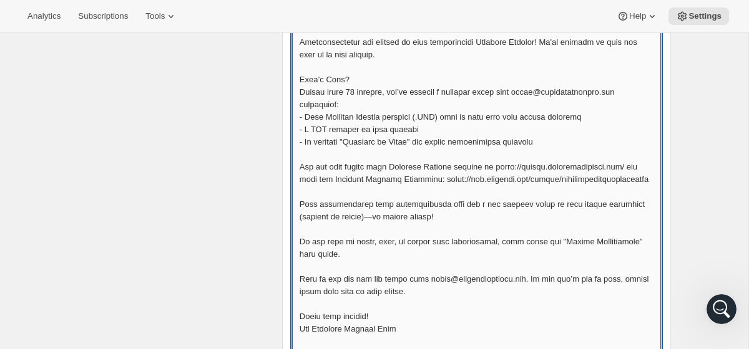
scroll to position [1, 0]
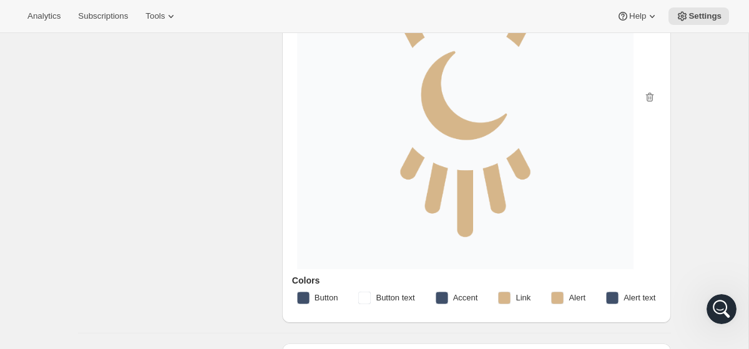
scroll to position [0, 0]
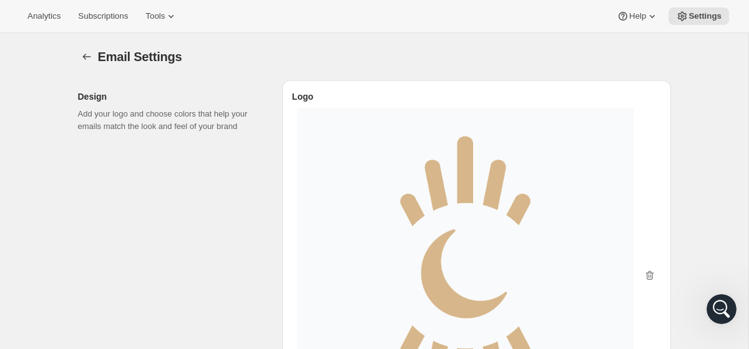
type textarea "Lo ipsu dolors, Ametconsectetur adi elitsed do eius temporincidi Utlabore Etdol…"
click at [652, 268] on div at bounding box center [476, 277] width 359 height 340
click at [649, 273] on icon "button" at bounding box center [649, 275] width 8 height 9
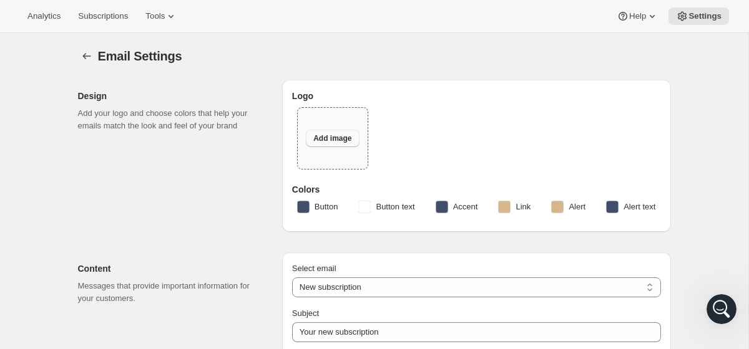
click at [345, 139] on span "Add image" at bounding box center [332, 139] width 38 height 10
type input "C:\fakepath\logo_200x300 (1).png"
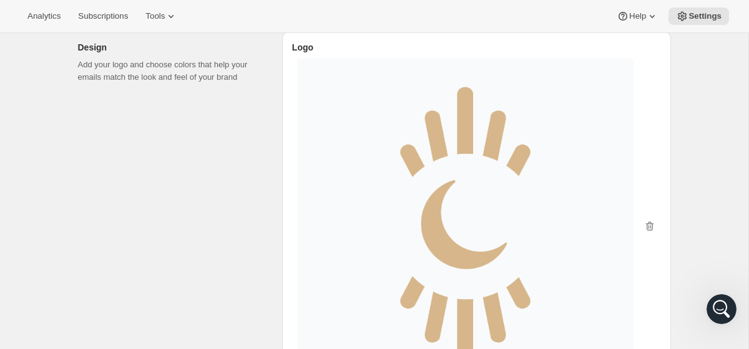
scroll to position [50, 0]
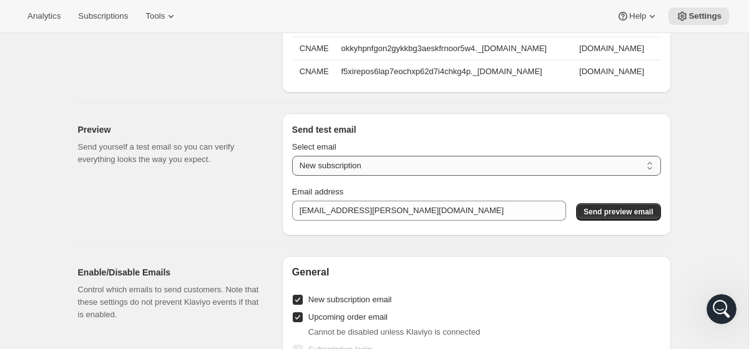
scroll to position [1485, 0]
click at [445, 168] on select "New subscription Upcoming order Payment failure Delayed subscription Updated su…" at bounding box center [476, 165] width 369 height 20
click at [292, 155] on select "New subscription Upcoming order Payment failure Delayed subscription Updated su…" at bounding box center [476, 165] width 369 height 20
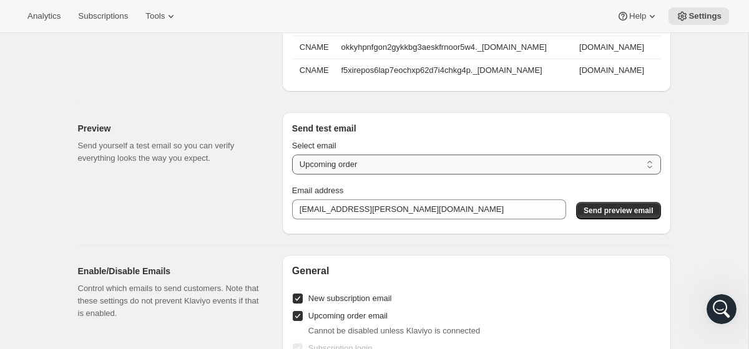
click at [440, 155] on select "New subscription Upcoming order Payment failure Delayed subscription Updated su…" at bounding box center [476, 165] width 369 height 20
select select "new-subscription"
click at [292, 155] on select "New subscription Upcoming order Payment failure Delayed subscription Updated su…" at bounding box center [476, 165] width 369 height 20
click at [610, 213] on span "Send preview email" at bounding box center [617, 211] width 69 height 10
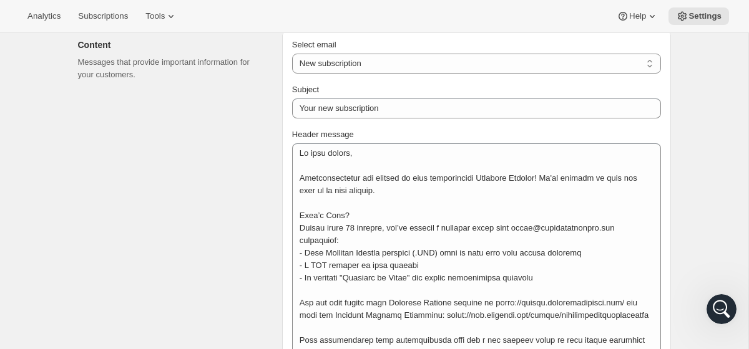
scroll to position [0, 0]
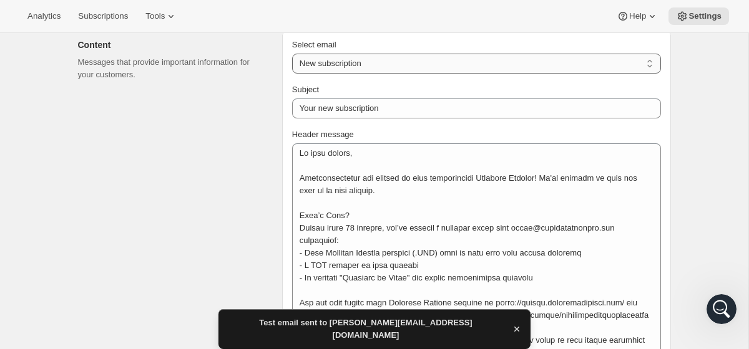
click at [355, 58] on select "New subscription Upcoming order Failed payment Delayed subscription (inventory …" at bounding box center [476, 64] width 369 height 20
select select "subscriptionMessage"
click at [292, 54] on select "New subscription Upcoming order Failed payment Delayed subscription (inventory …" at bounding box center [476, 64] width 369 height 20
type input "Galactic Planner Renewing"
type textarea "Your Galactic Planner Subscription is renewing soon which means you will automa…"
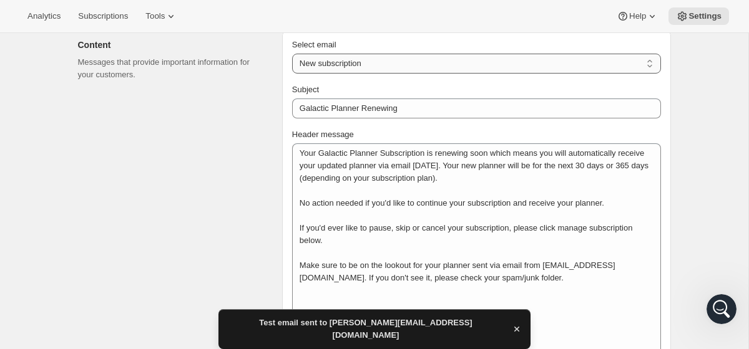
select select "5"
select select "15"
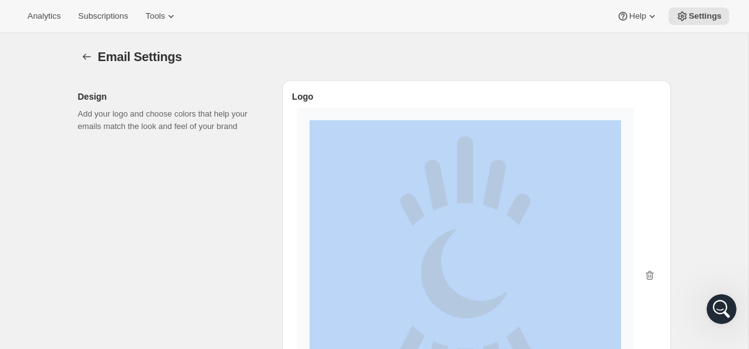
scroll to position [448, 0]
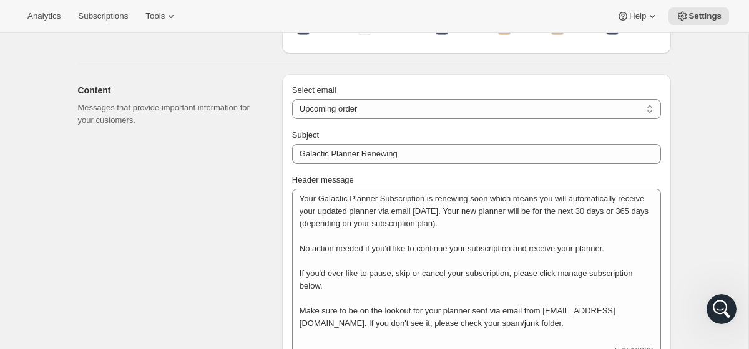
click at [400, 116] on select "New subscription Upcoming order Failed payment Delayed subscription (inventory …" at bounding box center [476, 109] width 369 height 20
select select "pausedMessage"
click at [292, 99] on select "New subscription Upcoming order Failed payment Delayed subscription (inventory …" at bounding box center [476, 109] width 369 height 20
type input "Subscription paused"
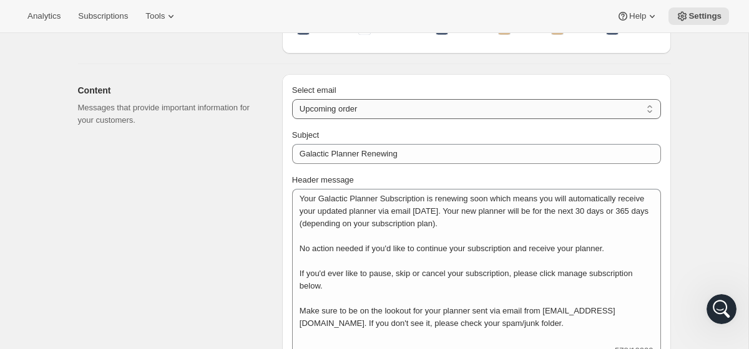
type textarea "Subscription paused. Reactivate anytime."
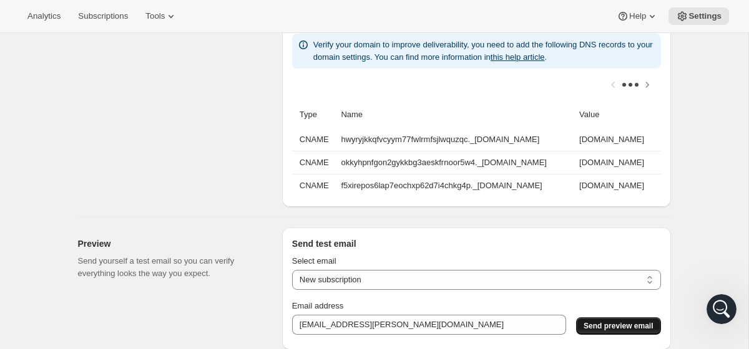
scroll to position [1709, 0]
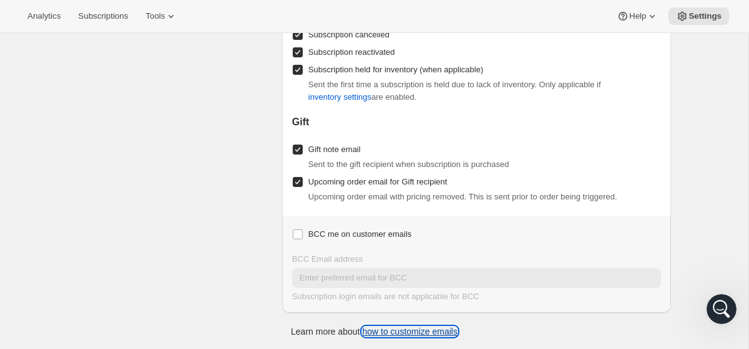
click at [389, 327] on link "how to customize emails" at bounding box center [409, 332] width 95 height 10
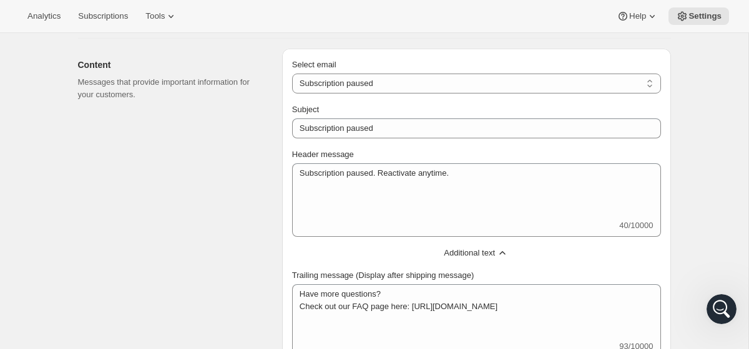
scroll to position [477, 0]
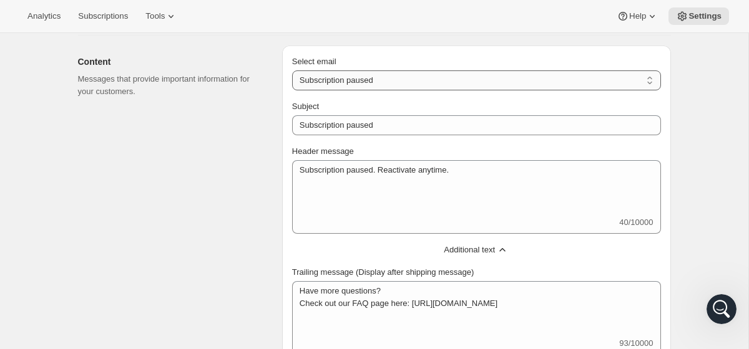
click at [370, 77] on select "New subscription Upcoming order Failed payment Delayed subscription (inventory …" at bounding box center [476, 81] width 369 height 20
select select "welcomeMessage"
click at [292, 71] on select "New subscription Upcoming order Failed payment Delayed subscription (inventory …" at bounding box center [476, 81] width 369 height 20
type input "Your new subscription"
type textarea "Lo ipsu dolors, Ametconsectetur adi elitsed do eius temporincidi Utlabore Etdol…"
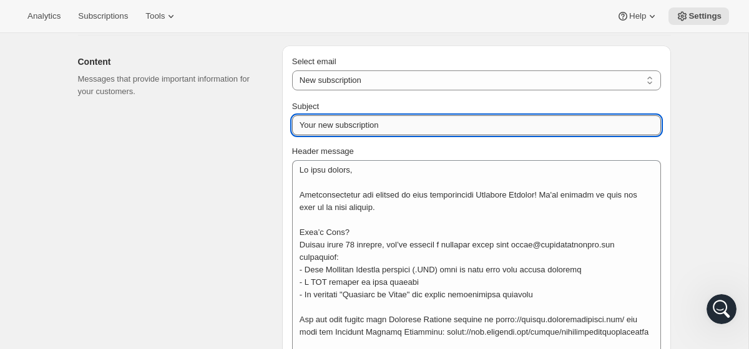
click at [393, 125] on input "Your new subscription" at bounding box center [476, 125] width 369 height 20
drag, startPoint x: 395, startPoint y: 127, endPoint x: 280, endPoint y: 127, distance: 115.4
type input "T"
paste input "Its Way!"
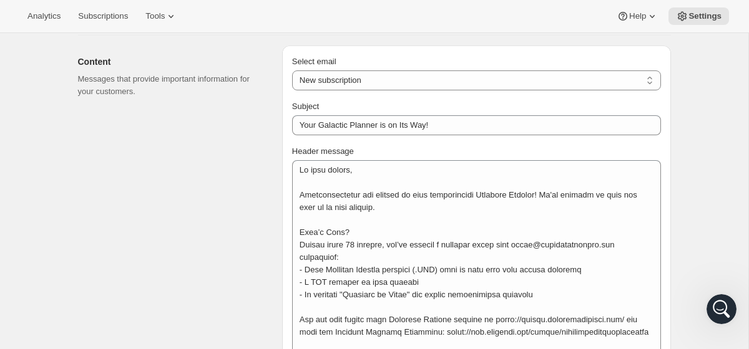
type input "Your Galactic Planner is on Its Way!"
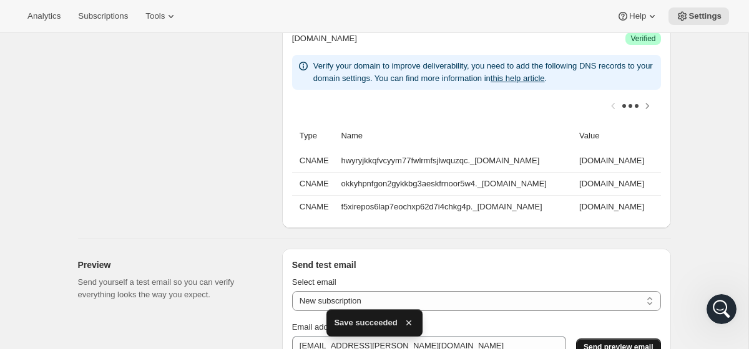
scroll to position [1442, 0]
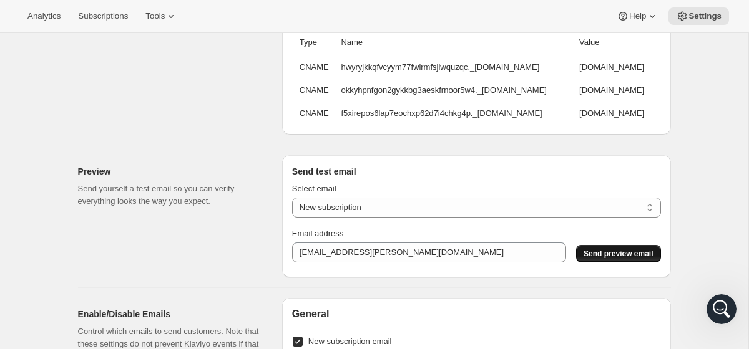
click at [599, 248] on button "Send preview email" at bounding box center [618, 253] width 84 height 17
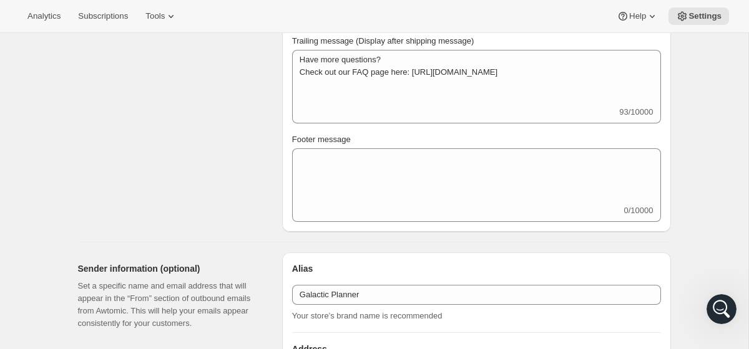
scroll to position [1173, 0]
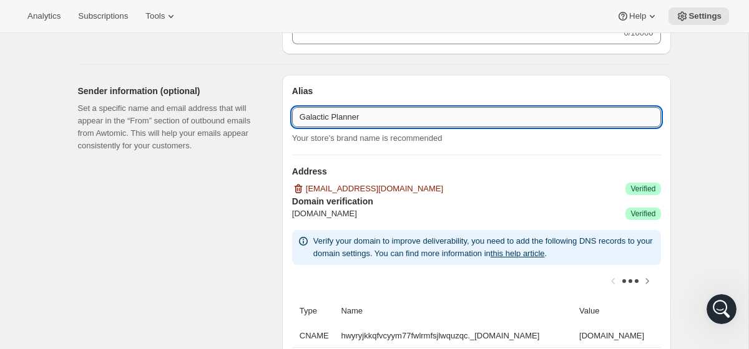
click at [301, 117] on input "Galactic Planner" at bounding box center [476, 117] width 369 height 20
click at [314, 120] on input "ChloThe Galactic Planner" at bounding box center [476, 117] width 369 height 20
click at [317, 117] on input "ChloThe Galactic Planner" at bounding box center [476, 117] width 369 height 20
drag, startPoint x: 324, startPoint y: 120, endPoint x: 305, endPoint y: 120, distance: 18.7
click at [305, 120] on input "ChloeThe Galactic Planner" at bounding box center [476, 117] width 369 height 20
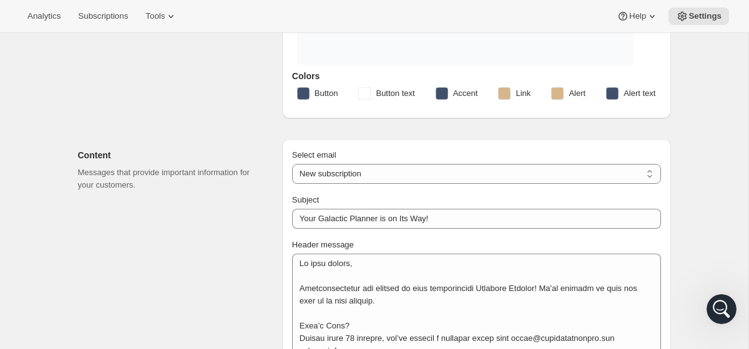
scroll to position [129, 0]
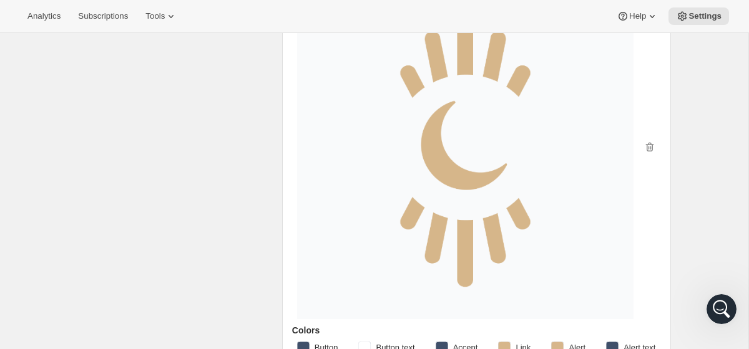
type input "The Galactic Planner"
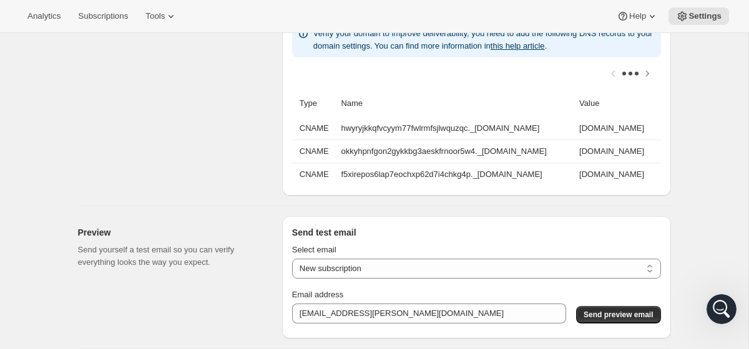
scroll to position [1499, 0]
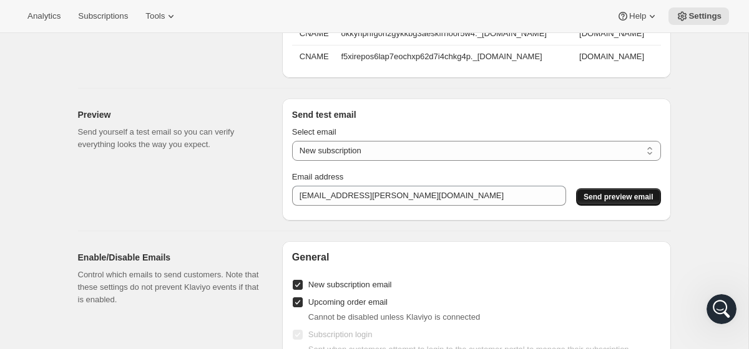
click at [615, 192] on span "Send preview email" at bounding box center [617, 197] width 69 height 10
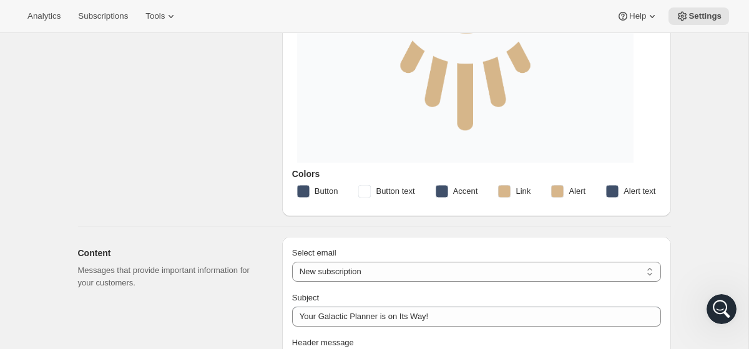
scroll to position [0, 0]
